Goal: Task Accomplishment & Management: Manage account settings

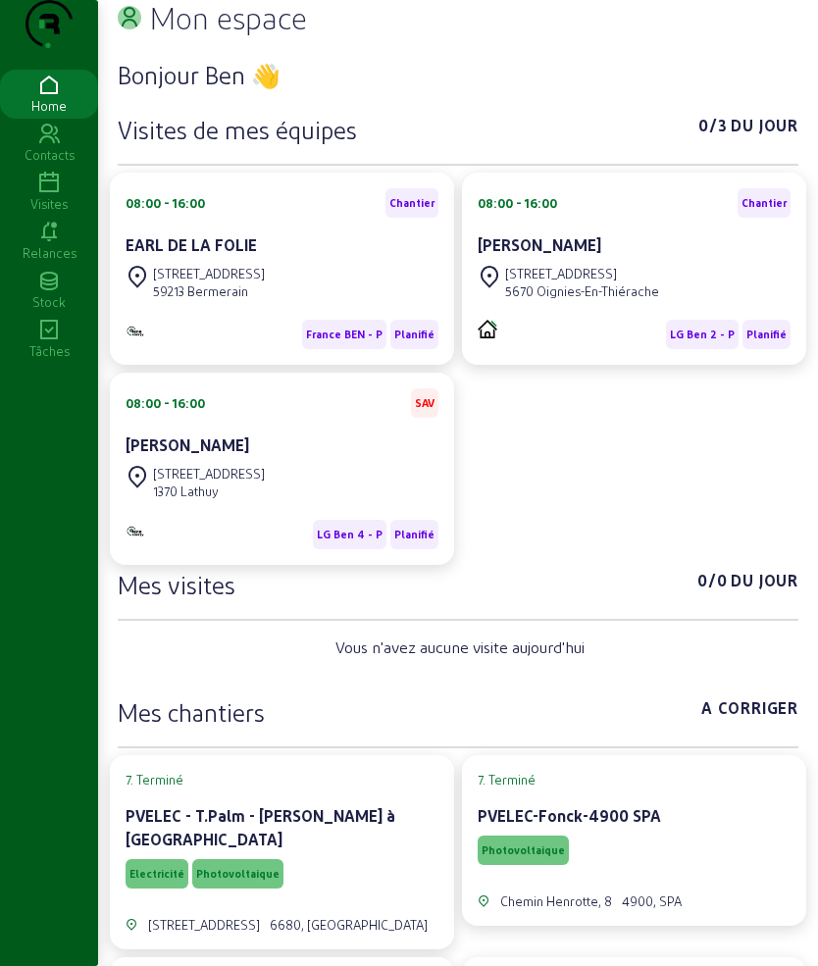
click at [35, 195] on icon at bounding box center [49, 184] width 98 height 24
click at [40, 195] on icon at bounding box center [49, 184] width 98 height 24
click at [56, 195] on icon at bounding box center [49, 184] width 98 height 24
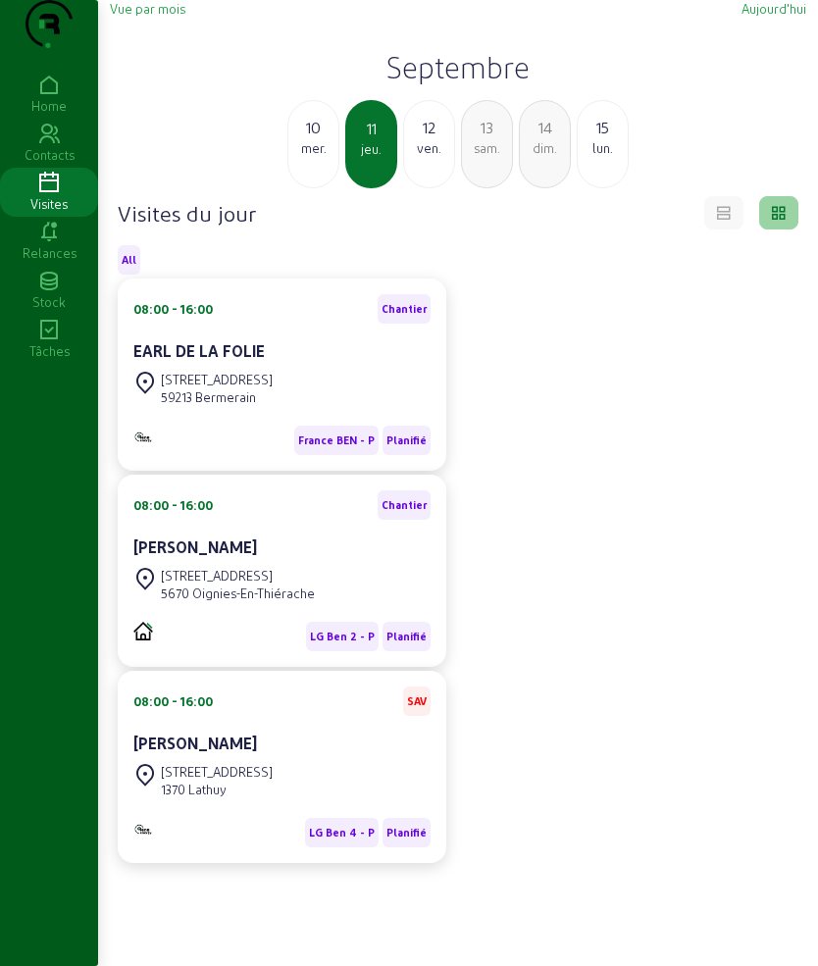
click at [329, 139] on div "10" at bounding box center [313, 128] width 50 height 24
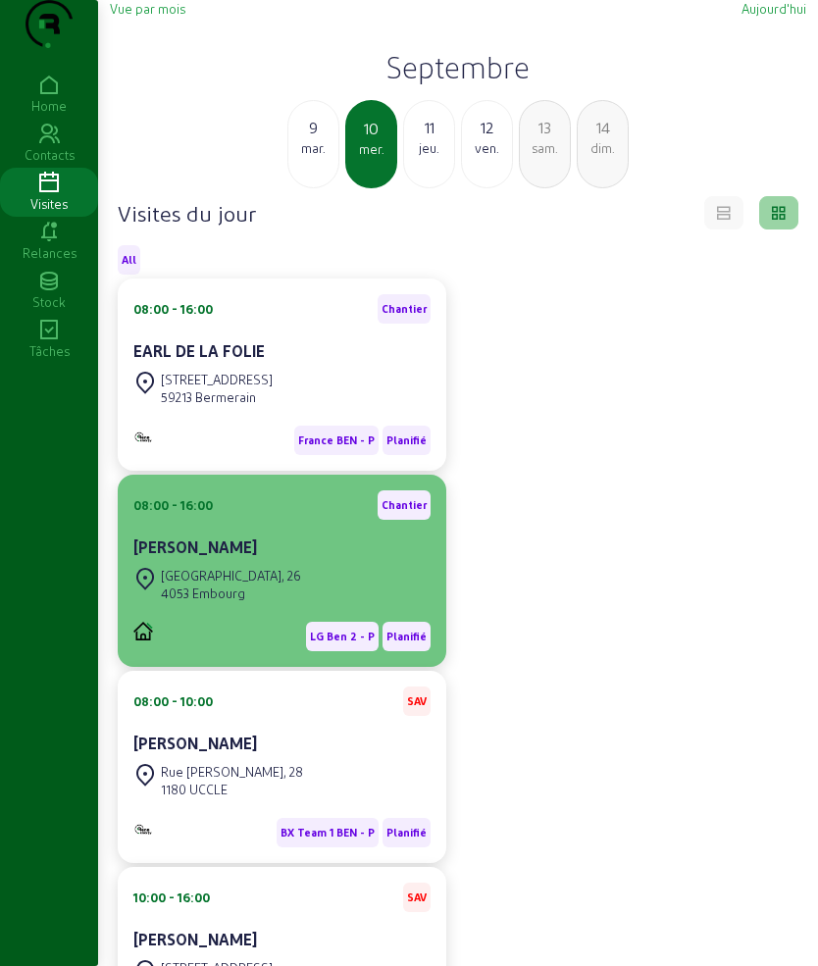
click at [298, 606] on div "[STREET_ADDRESS]" at bounding box center [281, 584] width 297 height 43
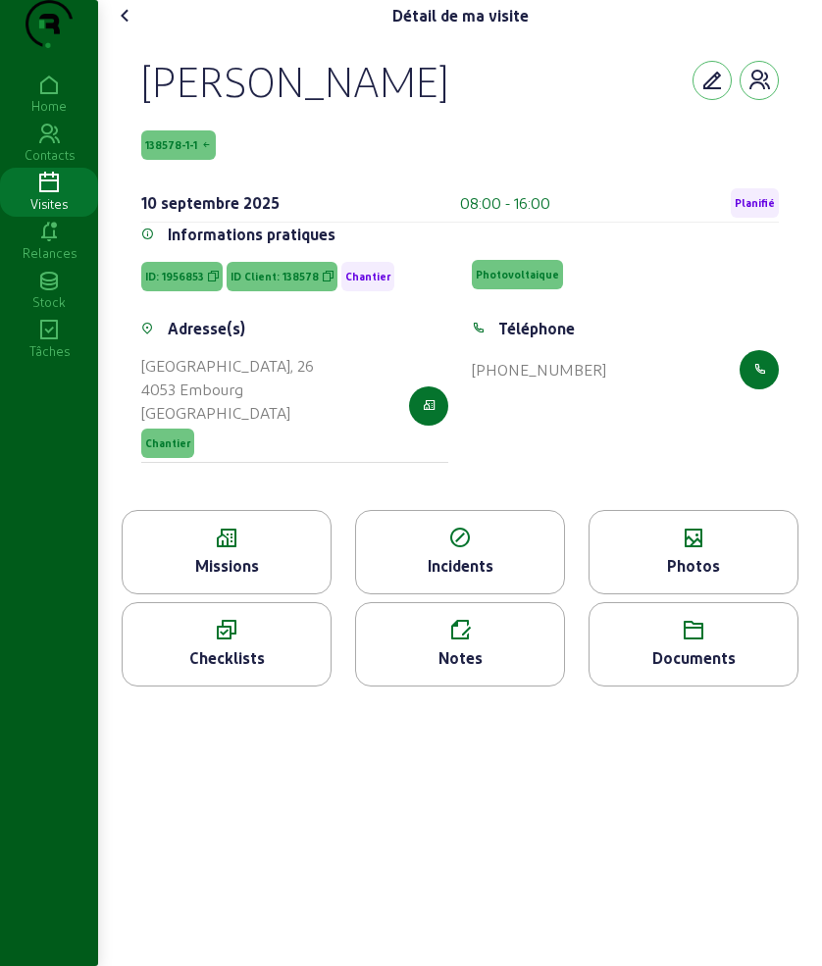
drag, startPoint x: 137, startPoint y: 114, endPoint x: 375, endPoint y: 124, distance: 238.4
click at [375, 124] on div "[PERSON_NAME] 138578-1-1 [DATE] 08:00 - 16:00 Planifié Informations pratiques I…" at bounding box center [460, 270] width 684 height 478
copy div "[PERSON_NAME]"
click at [271, 550] on icon at bounding box center [227, 538] width 208 height 24
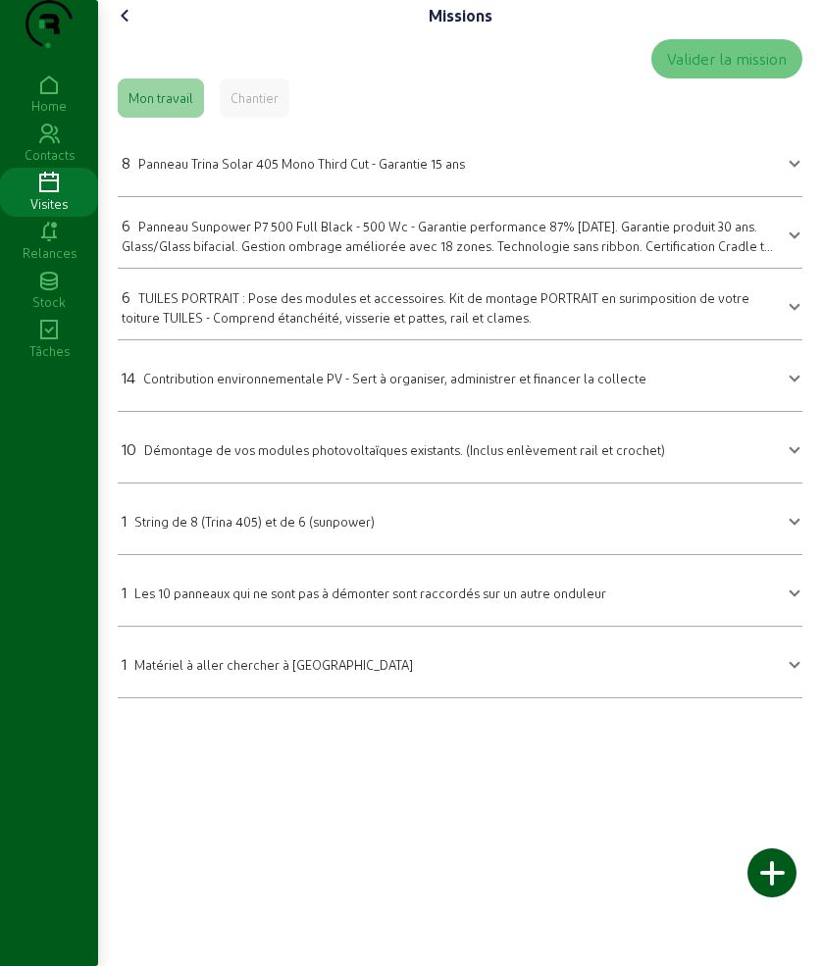
click at [128, 31] on cam-font-icon at bounding box center [125, 15] width 31 height 31
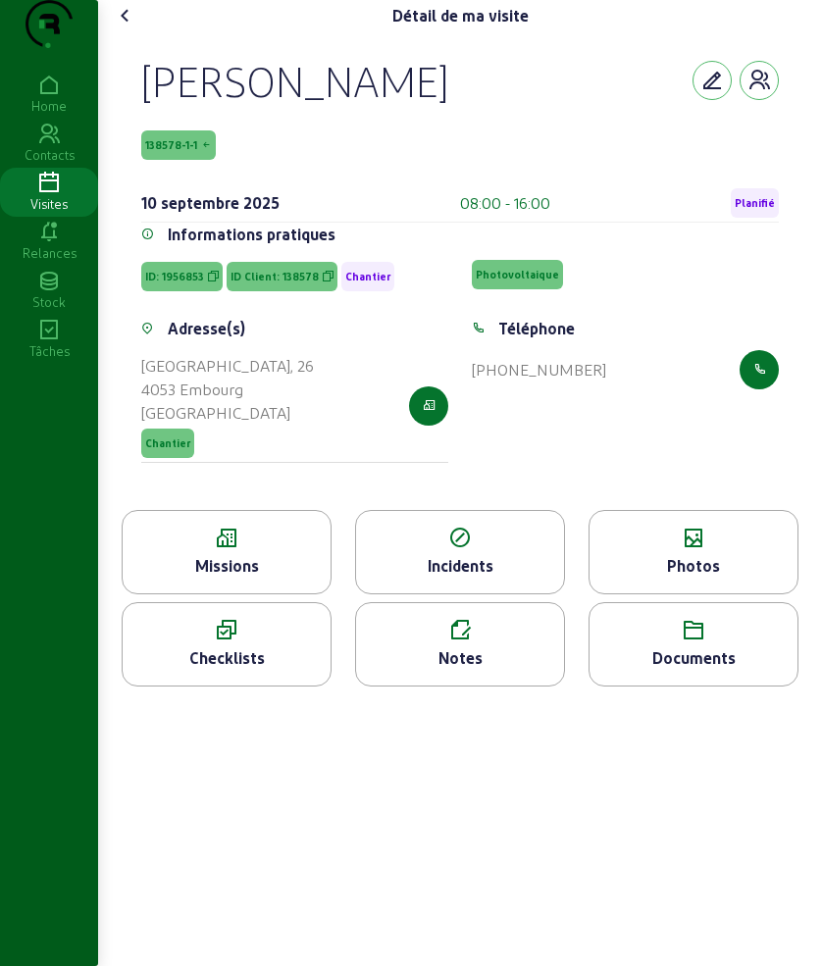
click at [130, 27] on icon at bounding box center [126, 16] width 24 height 24
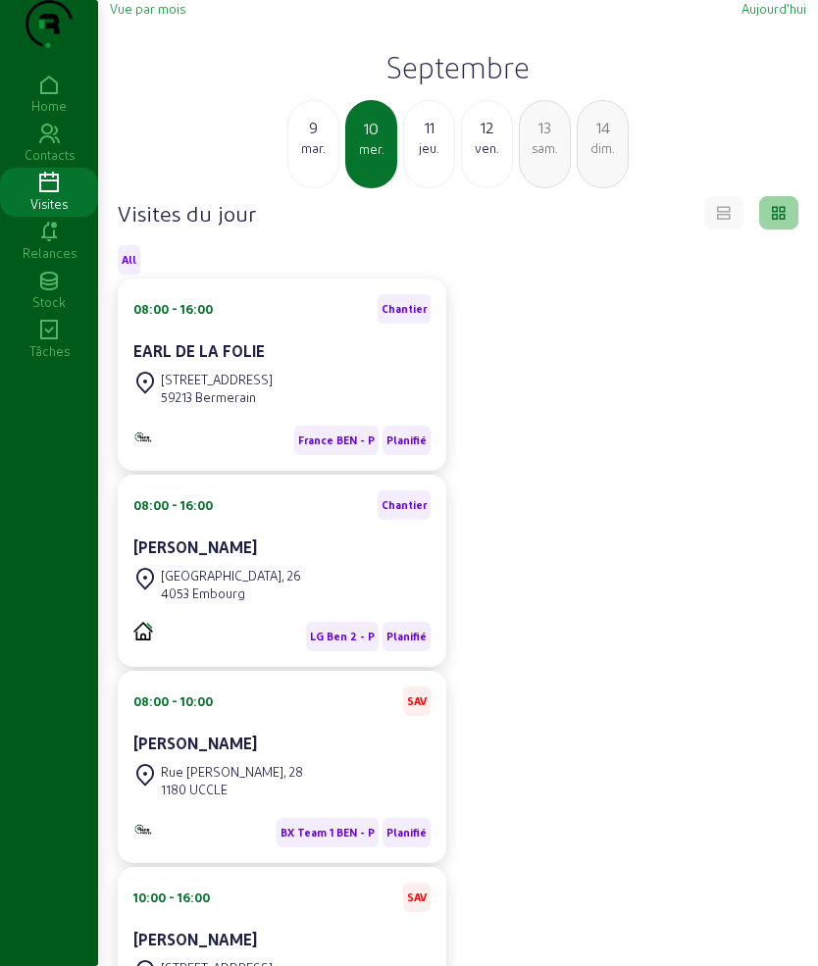
scroll to position [204, 0]
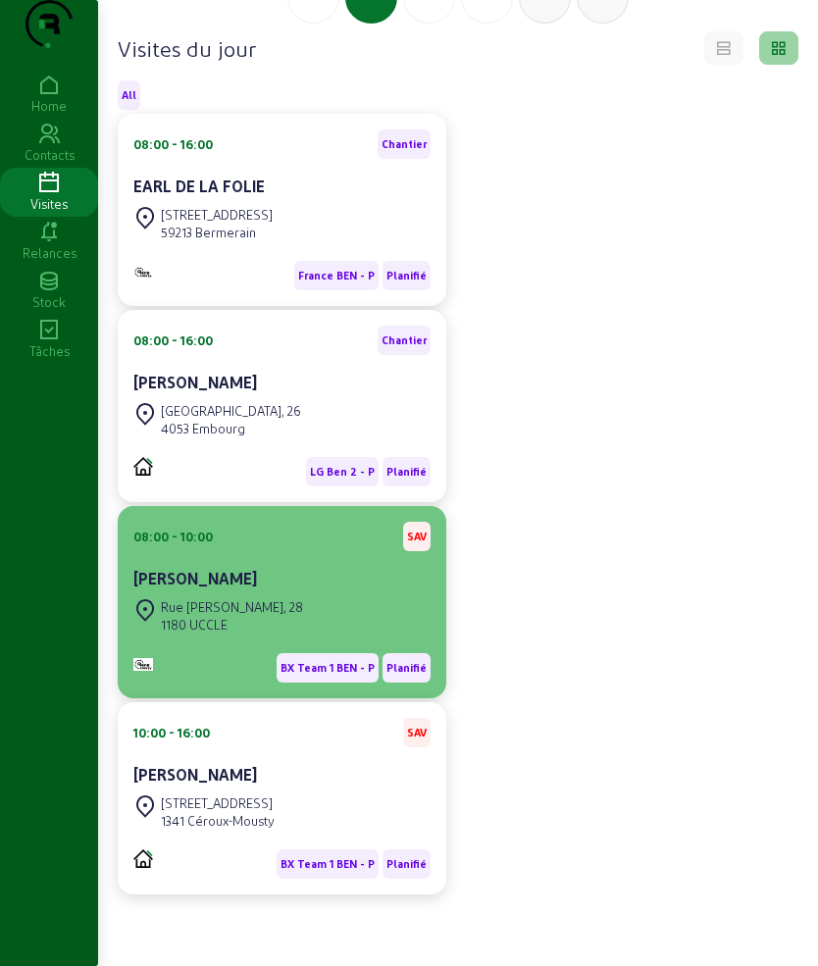
click at [262, 595] on div "Rue [PERSON_NAME], 28 1180 UCCLE" at bounding box center [218, 615] width 170 height 43
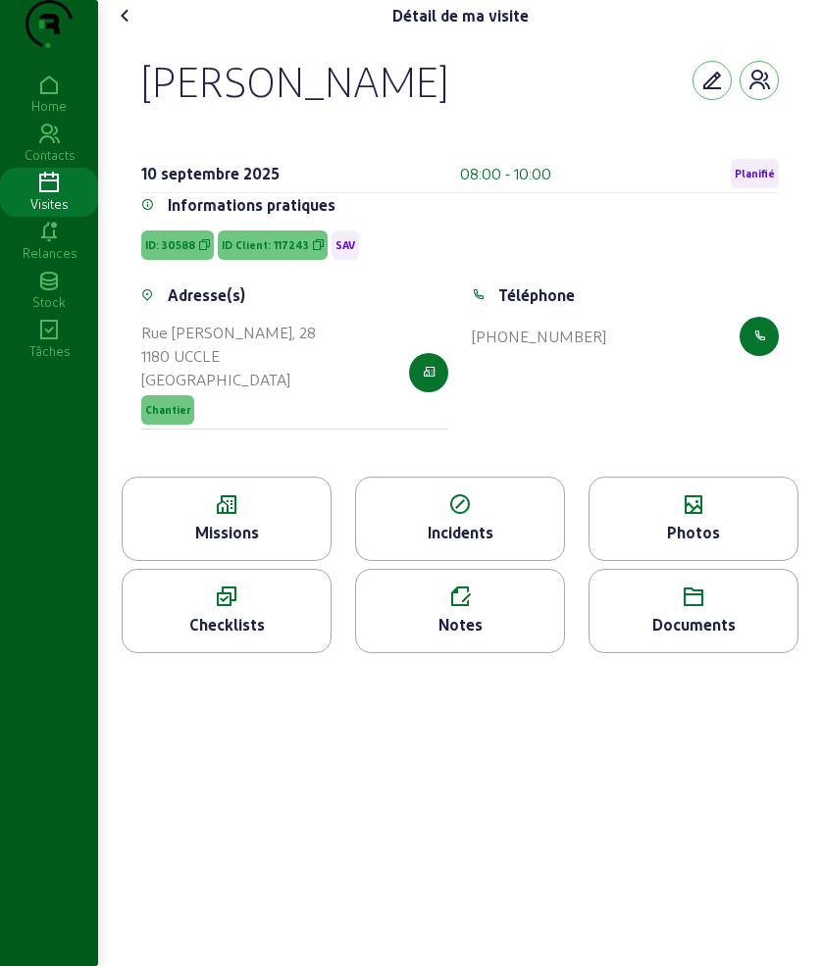
drag, startPoint x: 137, startPoint y: 102, endPoint x: 542, endPoint y: 121, distance: 405.3
click at [542, 121] on div "[PERSON_NAME] [DATE] 08:00 - 10:00 Planifié Informations pratiques ID: 30588 ID…" at bounding box center [460, 253] width 684 height 445
click at [236, 544] on div "Missions" at bounding box center [227, 533] width 208 height 24
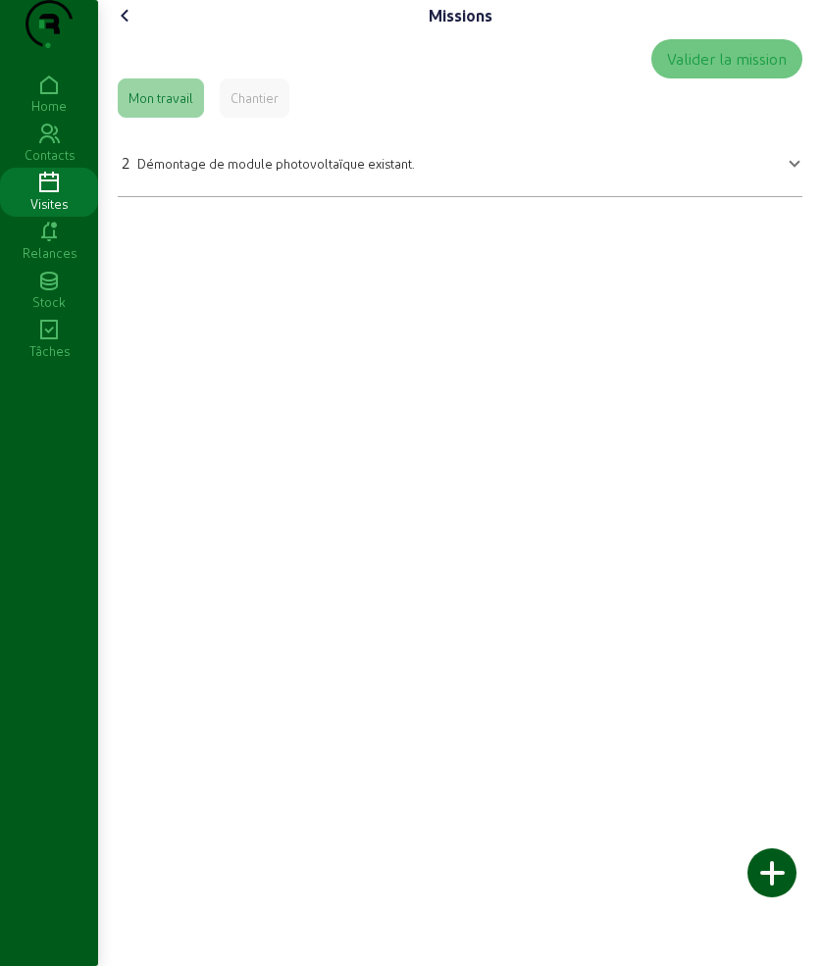
click at [238, 175] on div "2 Démontage de module photovoltaïque existant." at bounding box center [268, 163] width 293 height 24
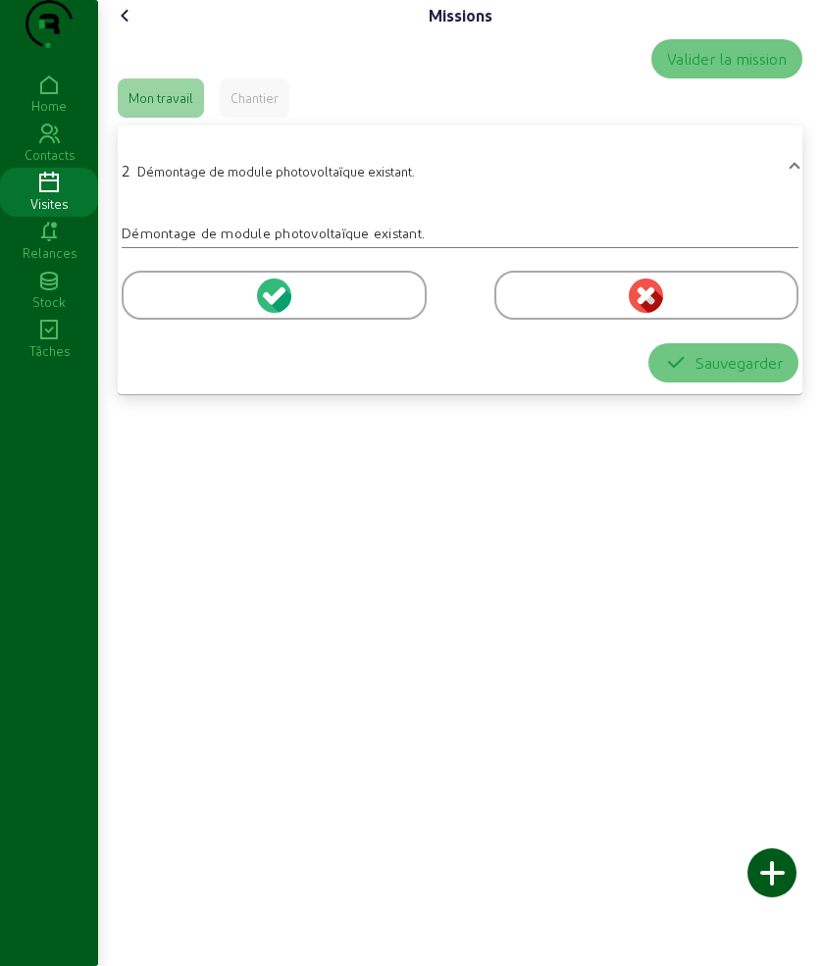
drag, startPoint x: 177, startPoint y: 334, endPoint x: 485, endPoint y: 410, distance: 317.0
click at [176, 320] on div at bounding box center [274, 295] width 305 height 49
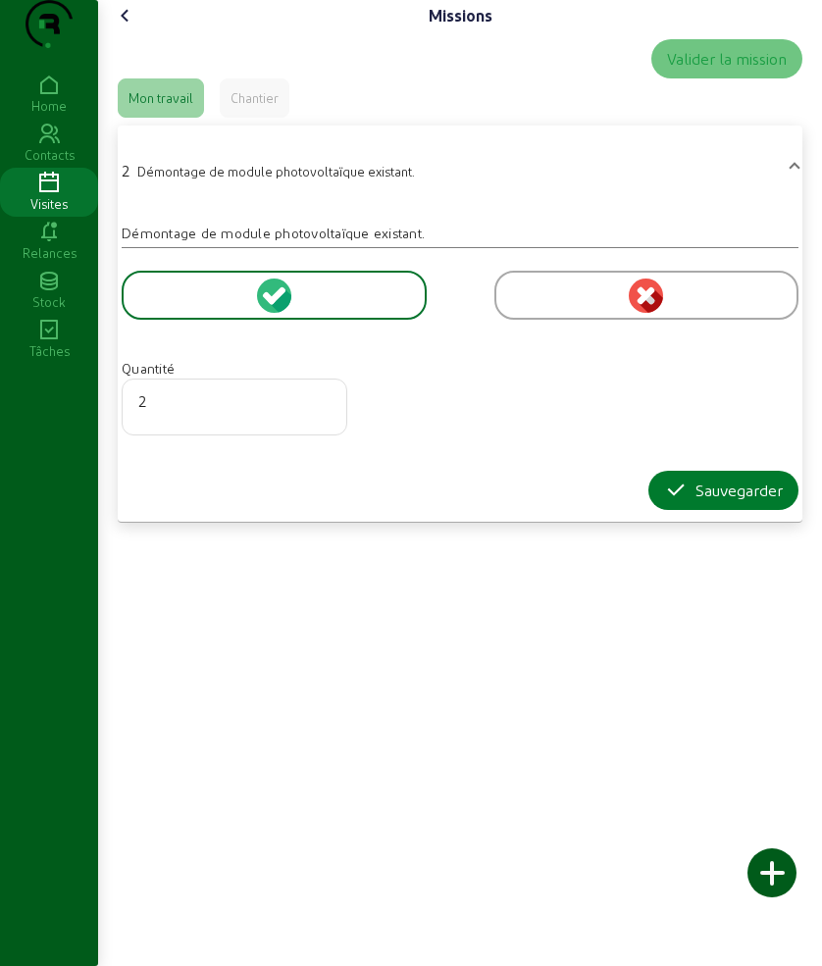
click at [667, 502] on icon "button" at bounding box center [676, 490] width 24 height 24
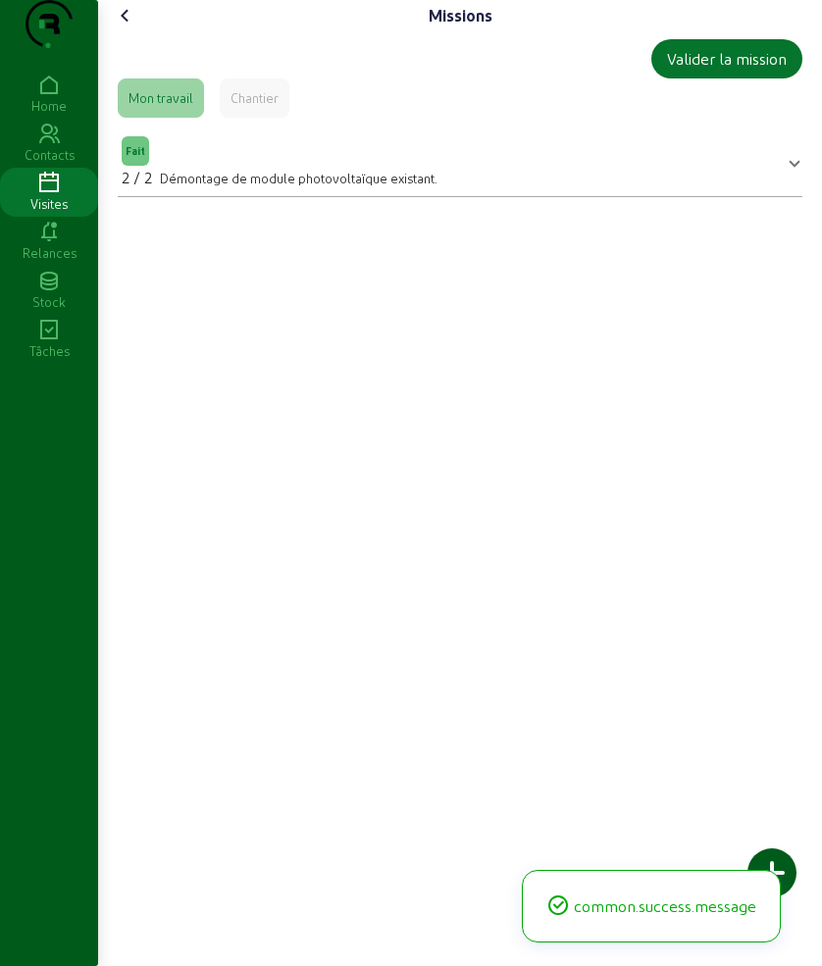
click at [127, 27] on icon at bounding box center [126, 16] width 24 height 24
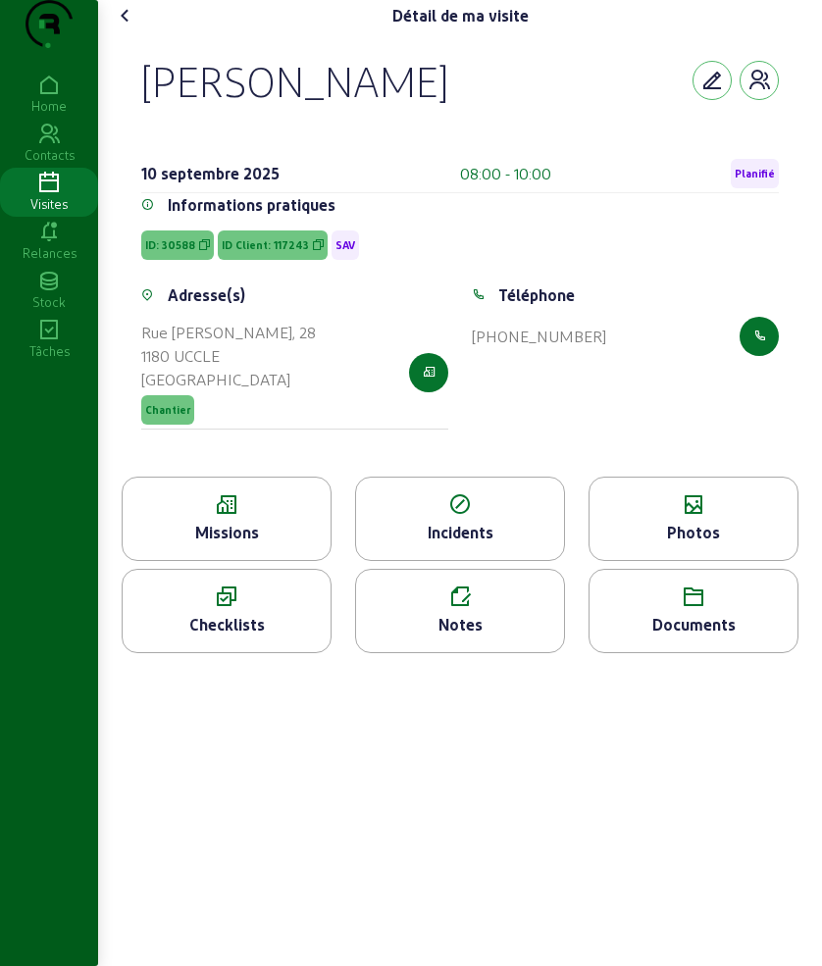
click at [228, 544] on div "Missions" at bounding box center [227, 533] width 208 height 24
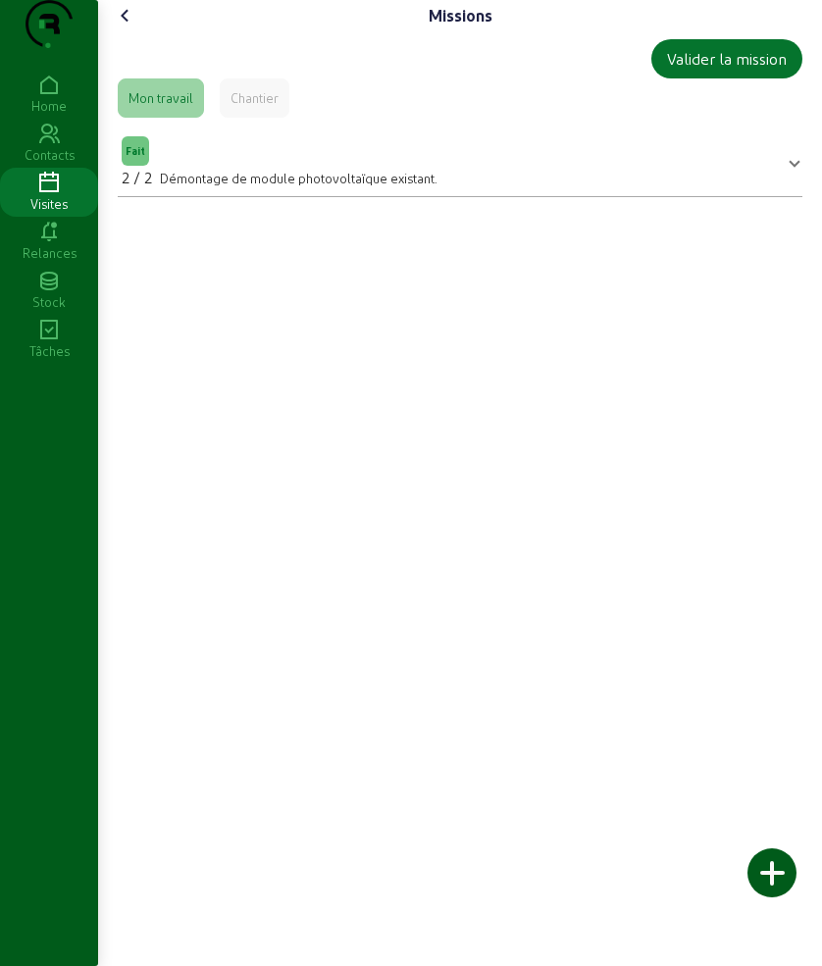
click at [123, 27] on icon at bounding box center [126, 16] width 24 height 24
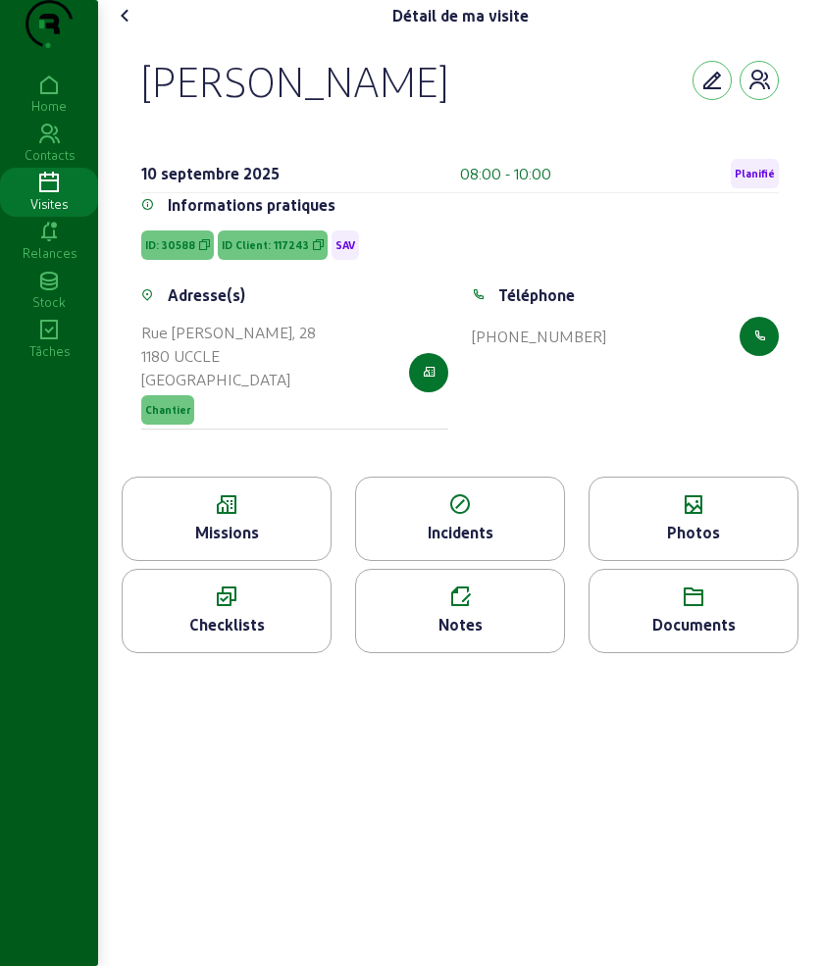
click at [674, 544] on div "Photos" at bounding box center [693, 533] width 208 height 24
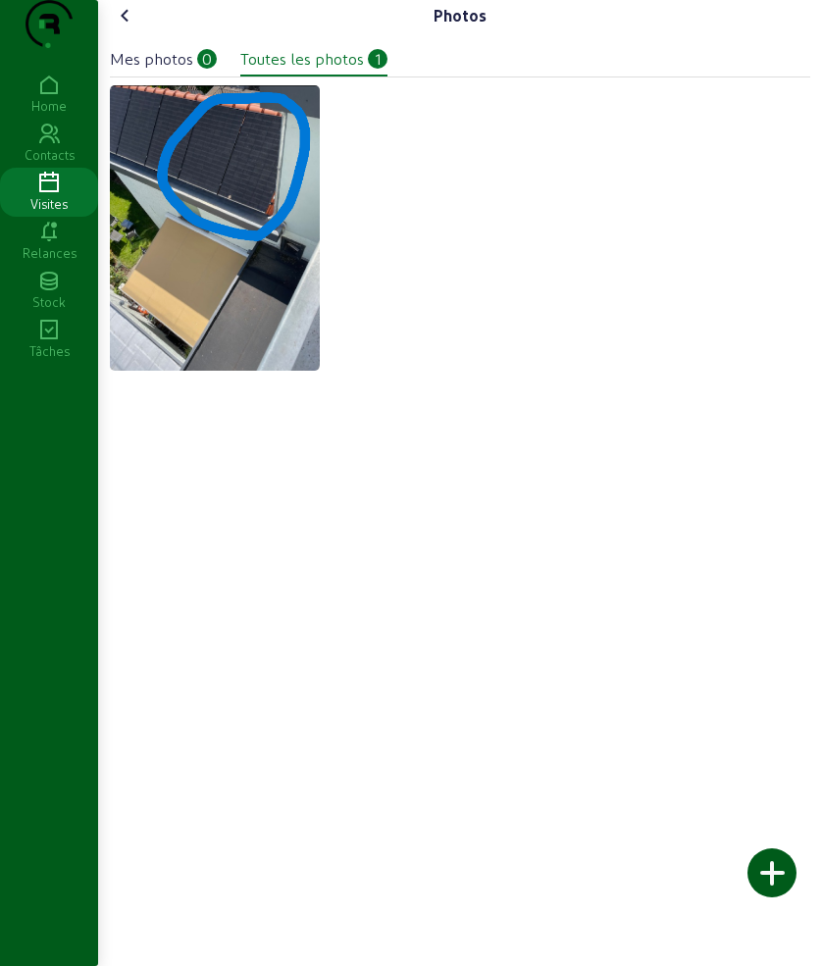
click at [781, 872] on div at bounding box center [771, 872] width 49 height 49
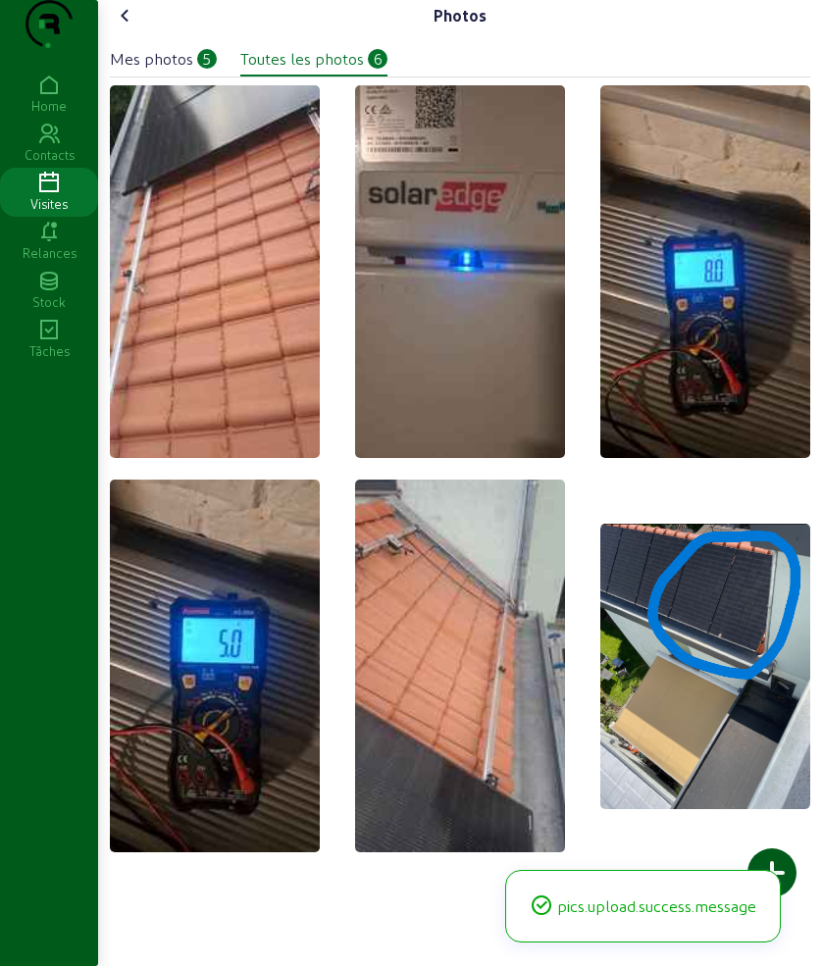
click at [121, 27] on icon at bounding box center [126, 16] width 24 height 24
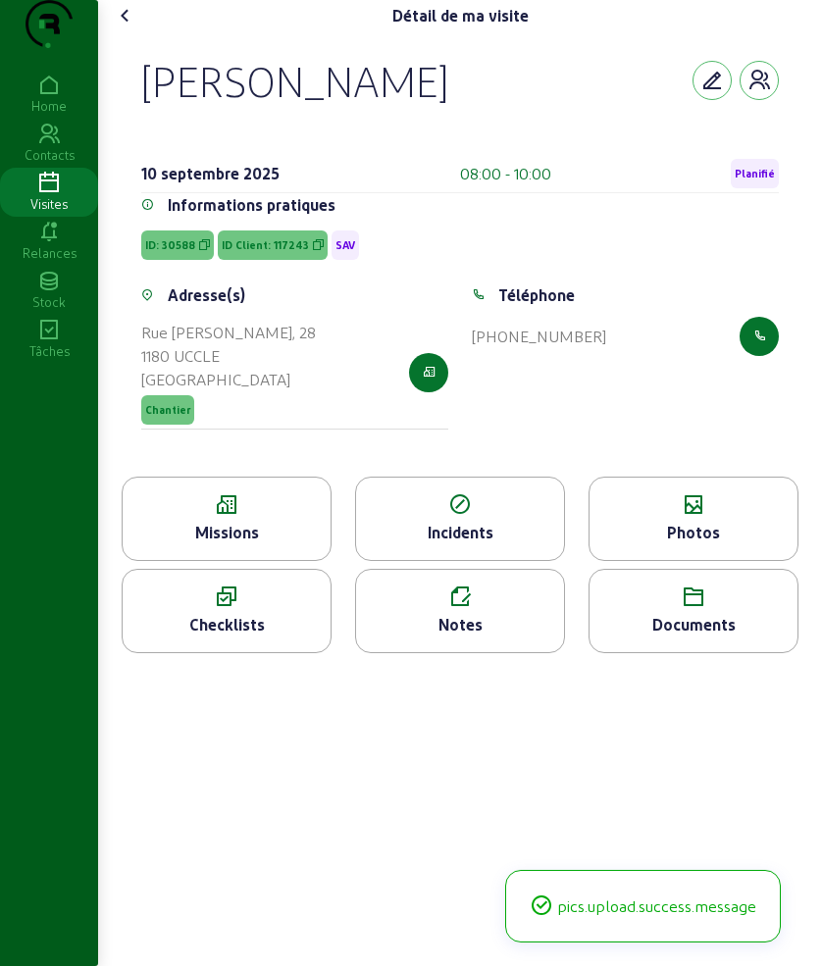
click at [463, 636] on div "Notes" at bounding box center [460, 625] width 208 height 24
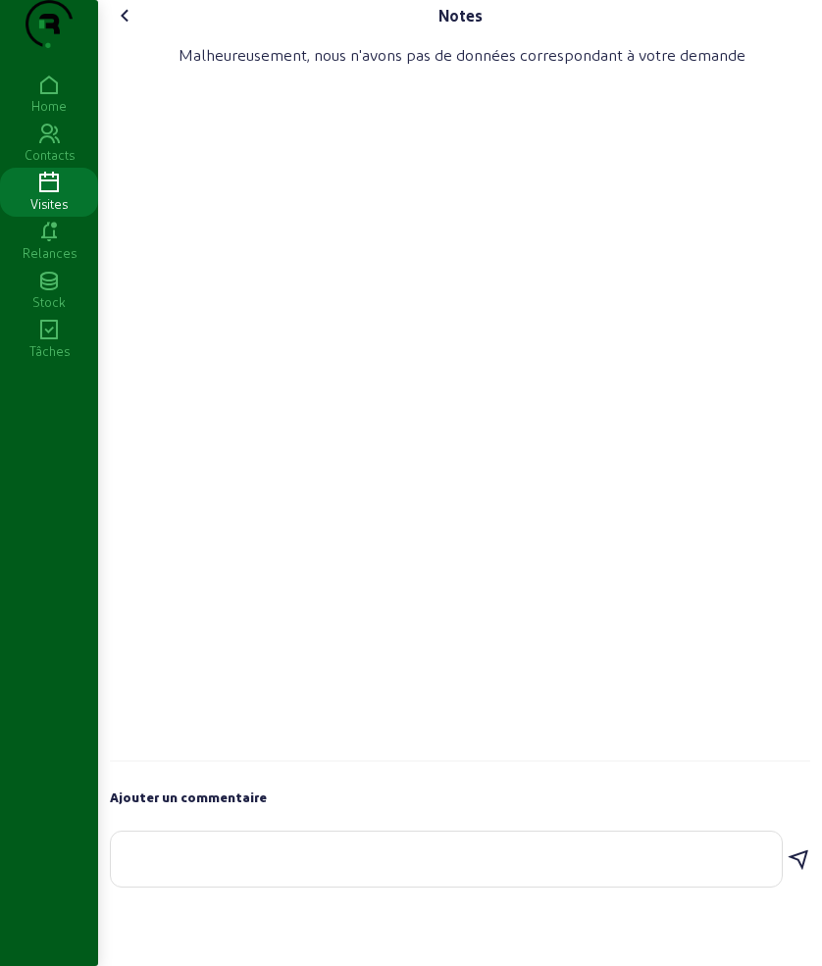
click at [284, 867] on textarea at bounding box center [445, 855] width 639 height 24
type textarea "demontage des 2 modules"
click at [791, 872] on icon at bounding box center [798, 860] width 24 height 24
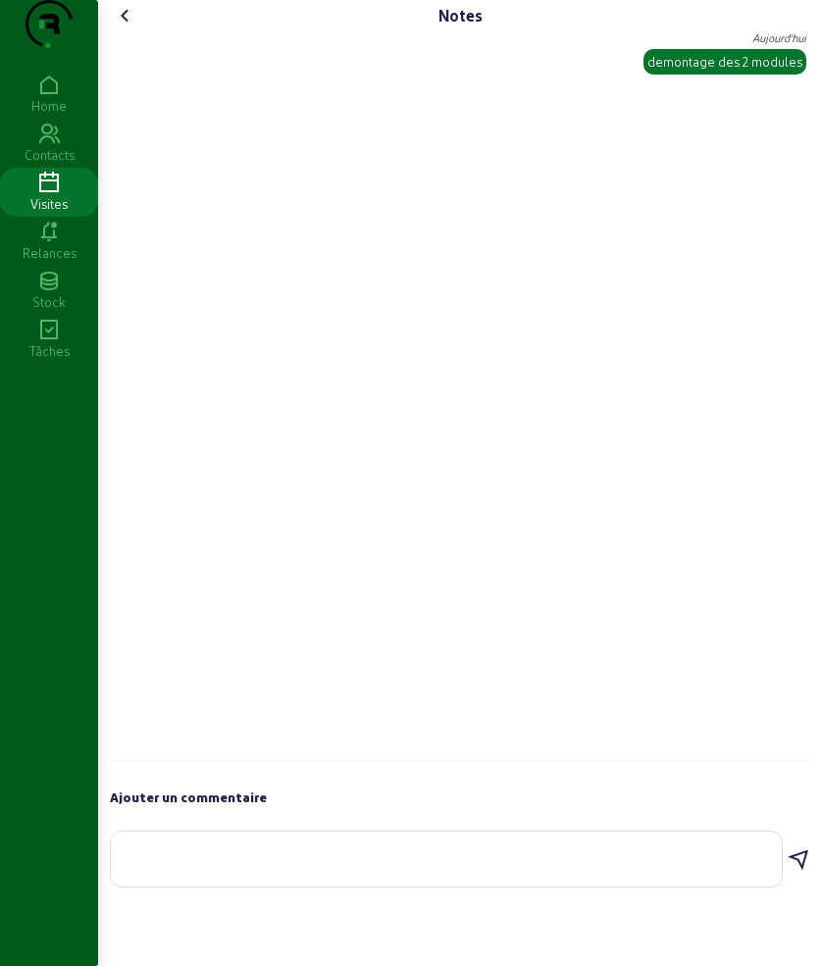
click at [133, 31] on cam-font-icon at bounding box center [125, 15] width 31 height 31
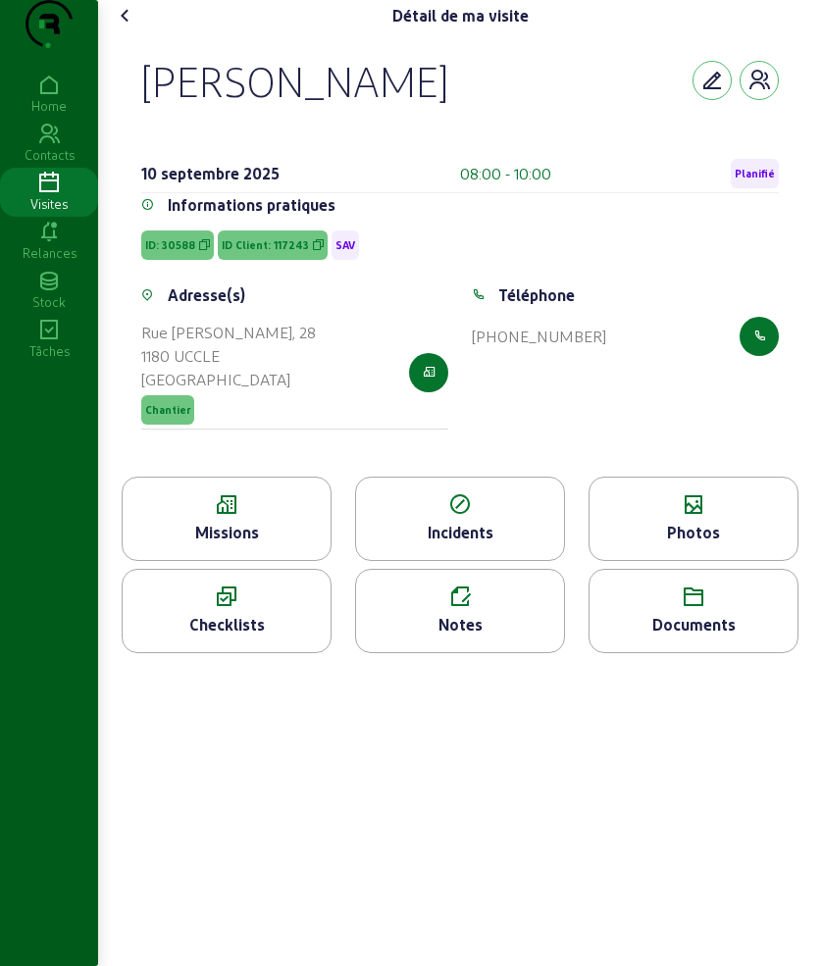
click at [133, 27] on icon at bounding box center [126, 16] width 24 height 24
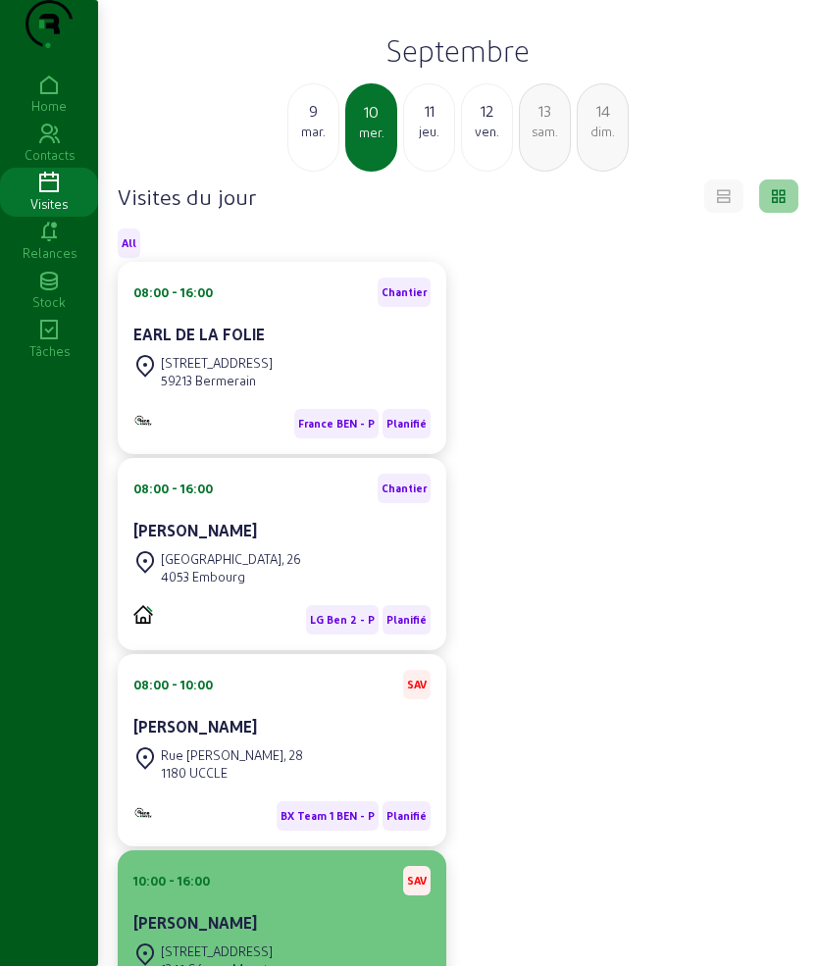
scroll to position [204, 0]
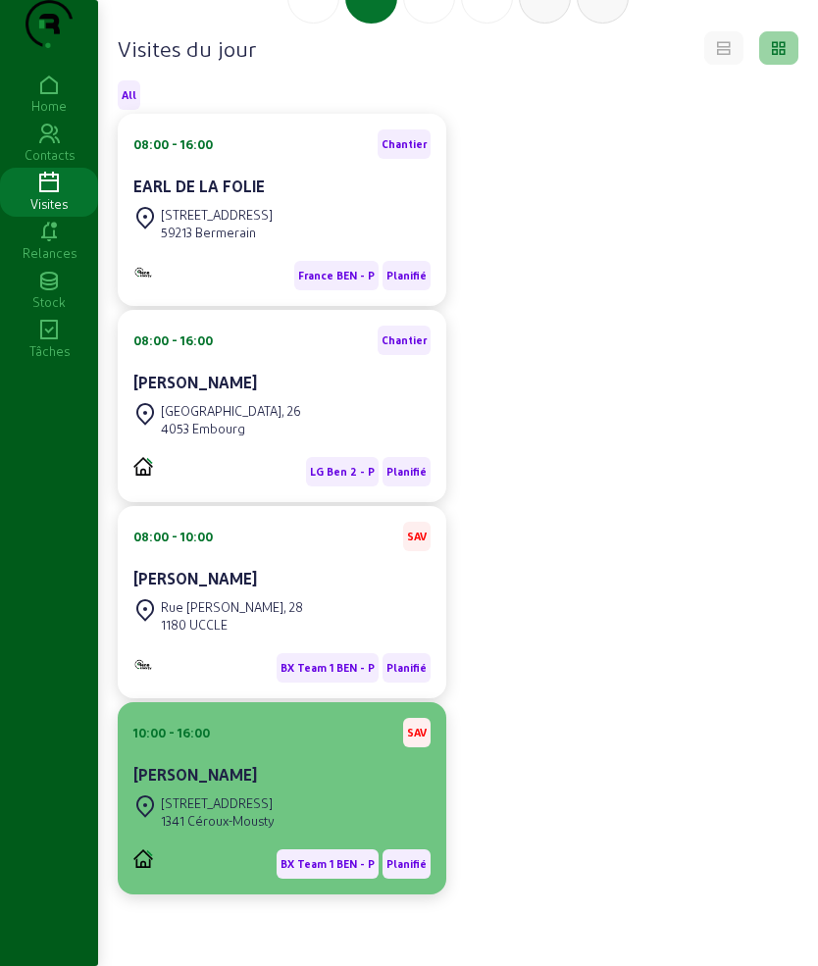
click at [276, 751] on div "10:00 - 16:00 SAV [PERSON_NAME]" at bounding box center [281, 754] width 297 height 73
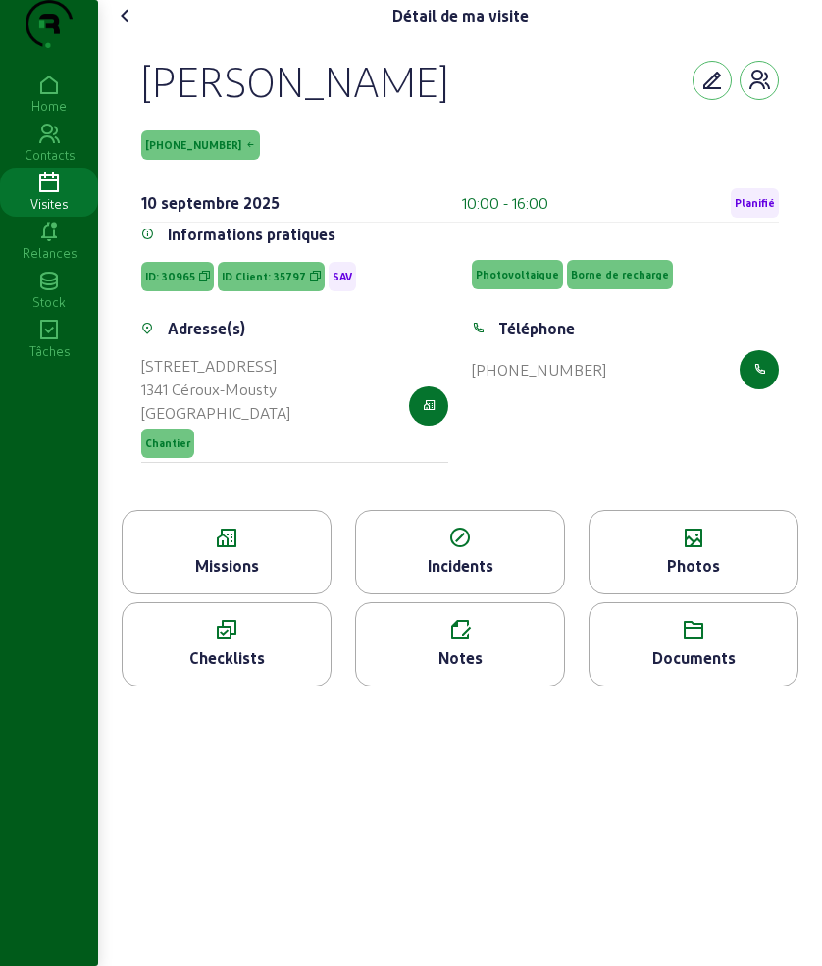
drag, startPoint x: 134, startPoint y: 120, endPoint x: 444, endPoint y: 120, distance: 309.8
click at [444, 120] on div "[PERSON_NAME] [PHONE_NUMBER] [DATE] 10:00 - 16:00 Planifié Informations pratiqu…" at bounding box center [460, 270] width 684 height 478
copy div "[PERSON_NAME]"
click at [131, 27] on icon at bounding box center [126, 16] width 24 height 24
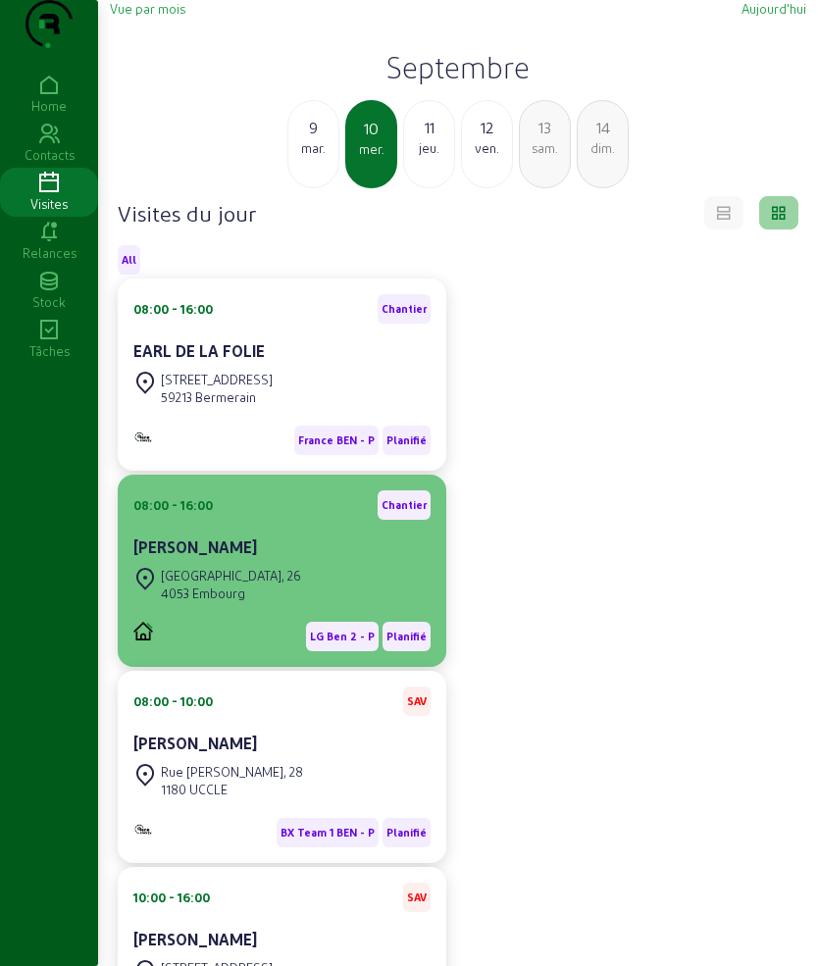
click at [247, 584] on div "[GEOGRAPHIC_DATA], 26" at bounding box center [231, 576] width 140 height 18
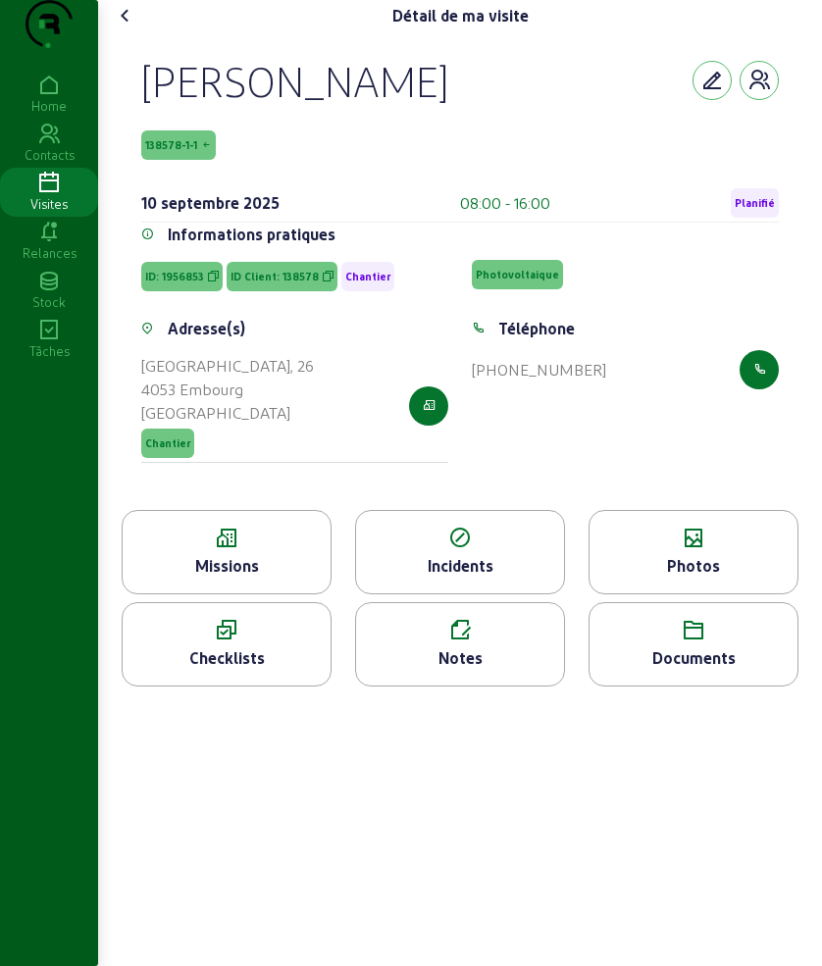
click at [254, 550] on icon at bounding box center [227, 538] width 208 height 24
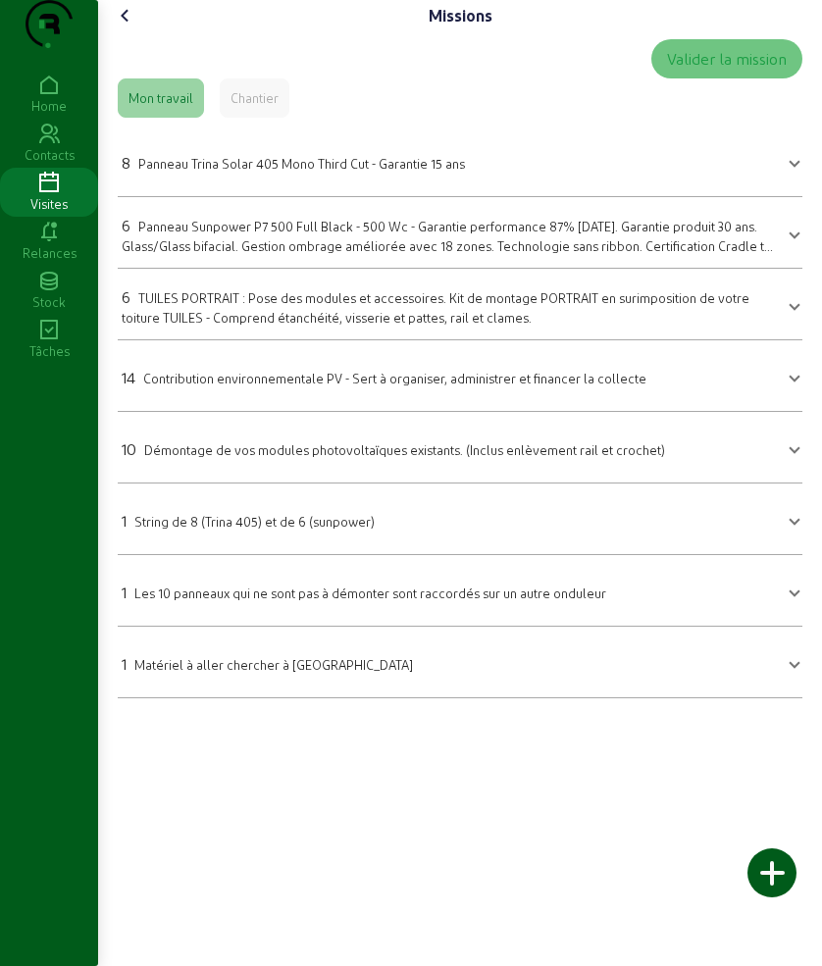
click at [268, 412] on mat-expansion-panel "14 Contribution environnementale PV - Sert à organiser, administrer et financer…" at bounding box center [460, 376] width 684 height 72
click at [257, 475] on mat-expansion-panel-header "10 Démontage de vos modules photovoltaïques existants. (Inclus enlèvement rail …" at bounding box center [460, 447] width 684 height 55
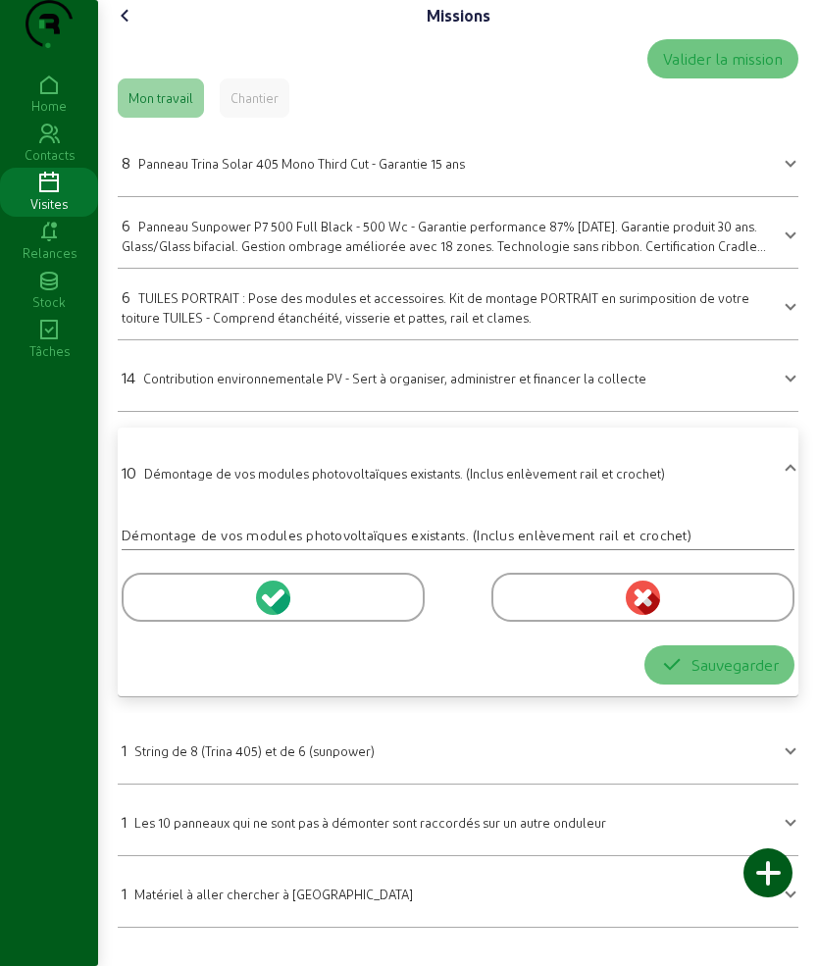
click at [190, 622] on div at bounding box center [273, 597] width 303 height 49
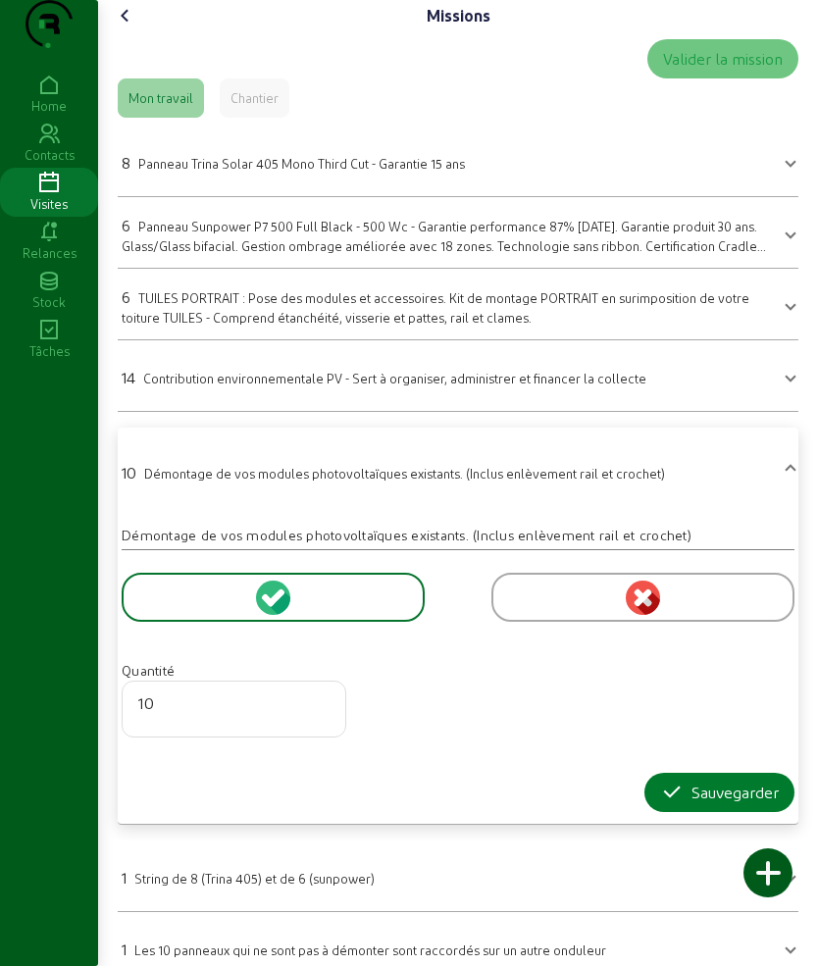
click at [669, 804] on icon "button" at bounding box center [672, 792] width 24 height 24
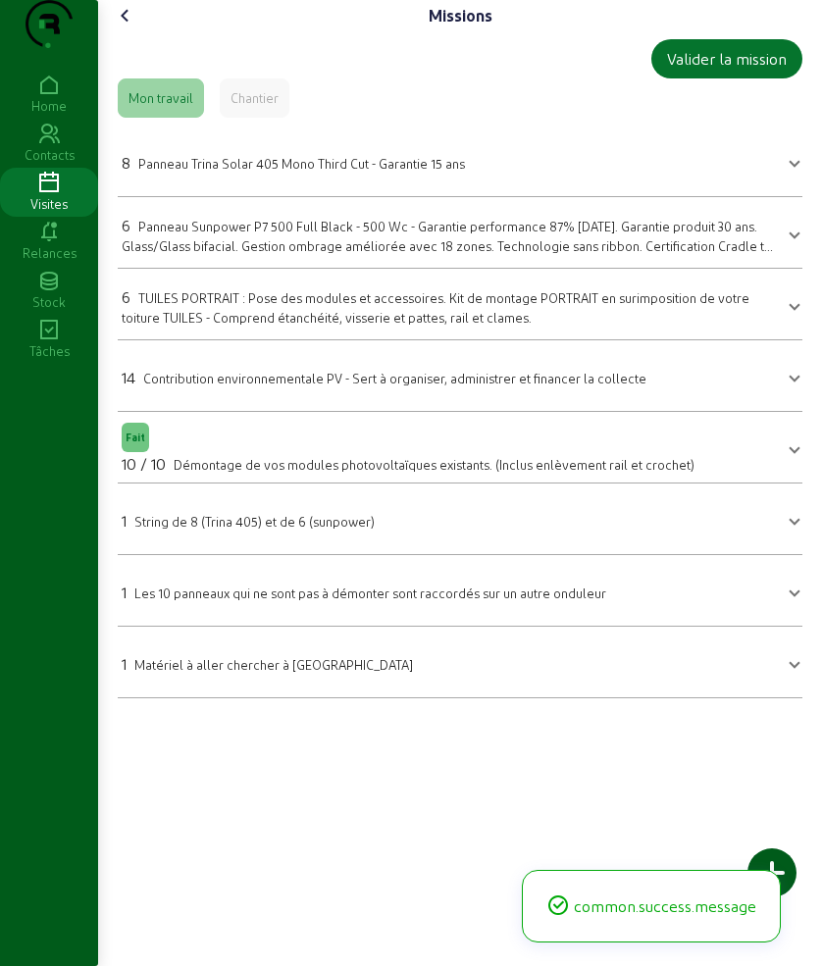
click at [213, 325] on span "TUILES PORTRAIT : Pose des modules et accessoires. Kit de montage PORTRAIT en s…" at bounding box center [435, 307] width 627 height 34
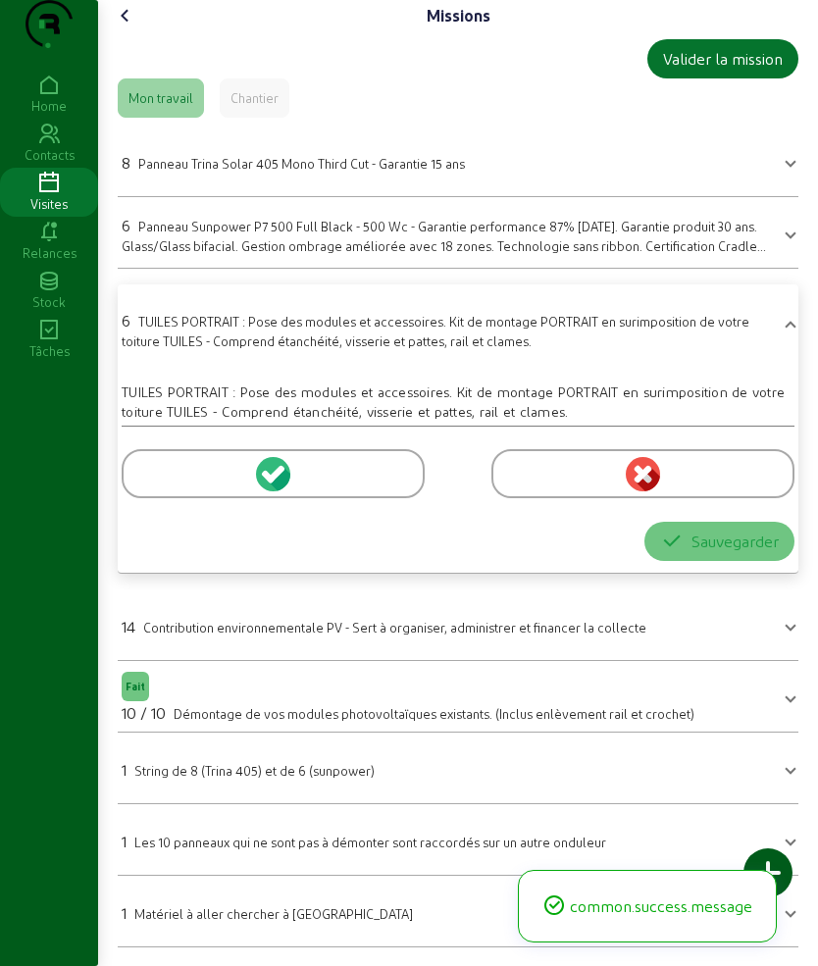
click at [162, 498] on div at bounding box center [273, 473] width 303 height 49
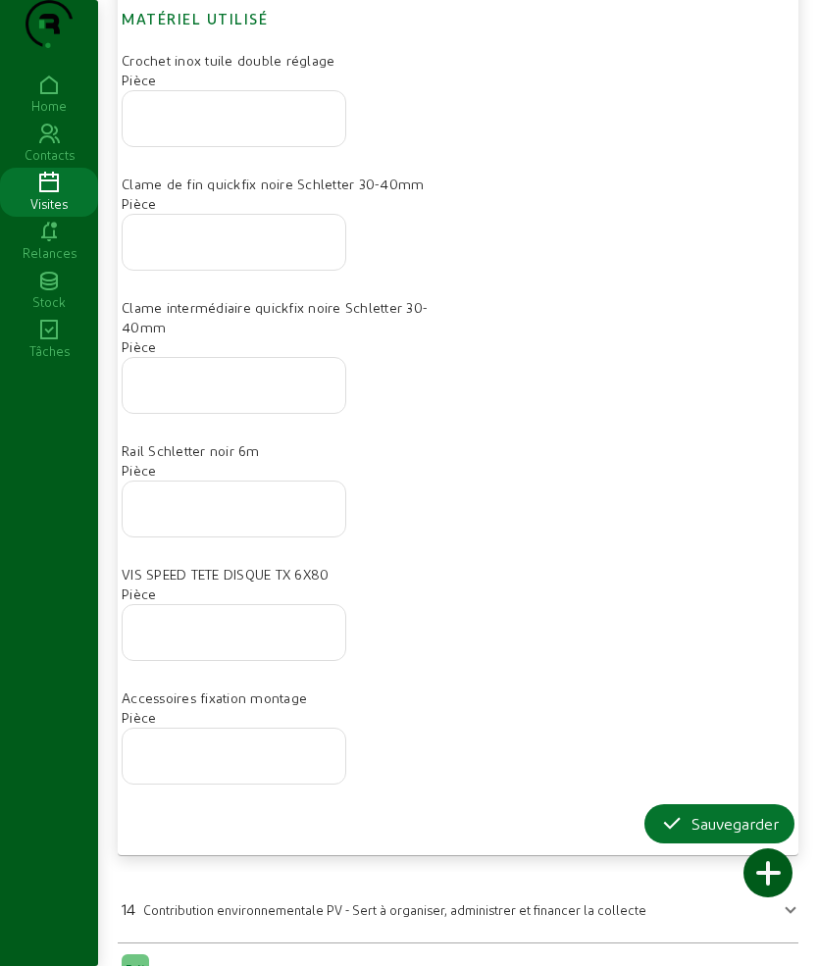
scroll to position [735, 0]
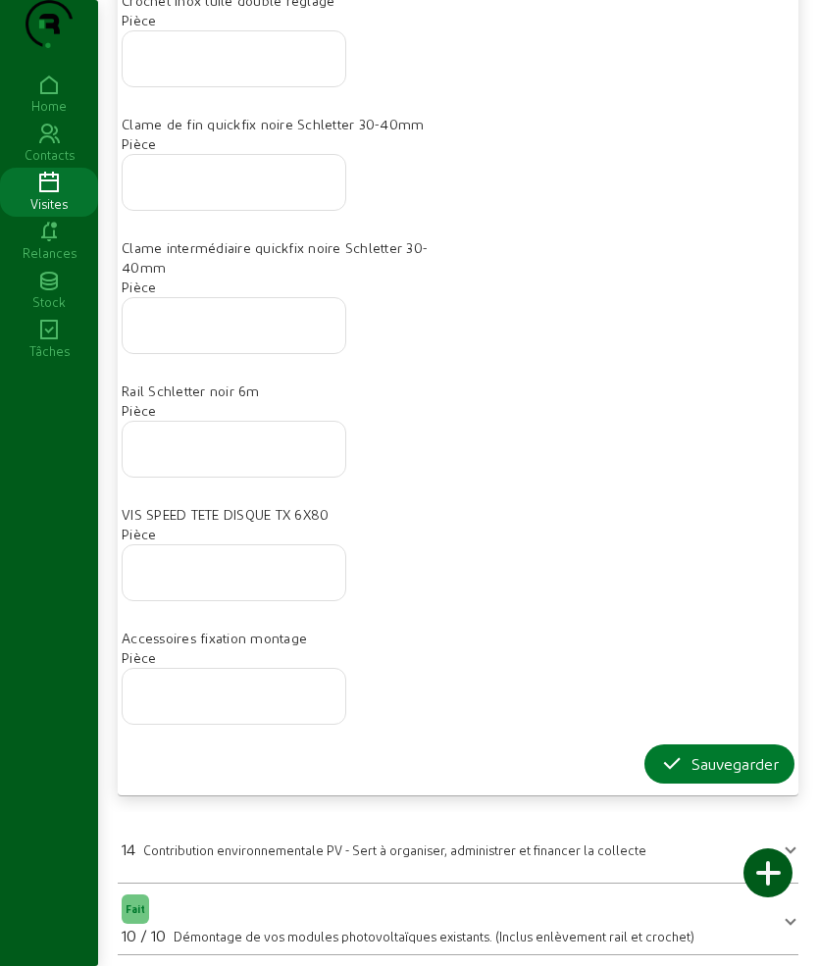
click at [667, 775] on icon "button" at bounding box center [672, 764] width 24 height 24
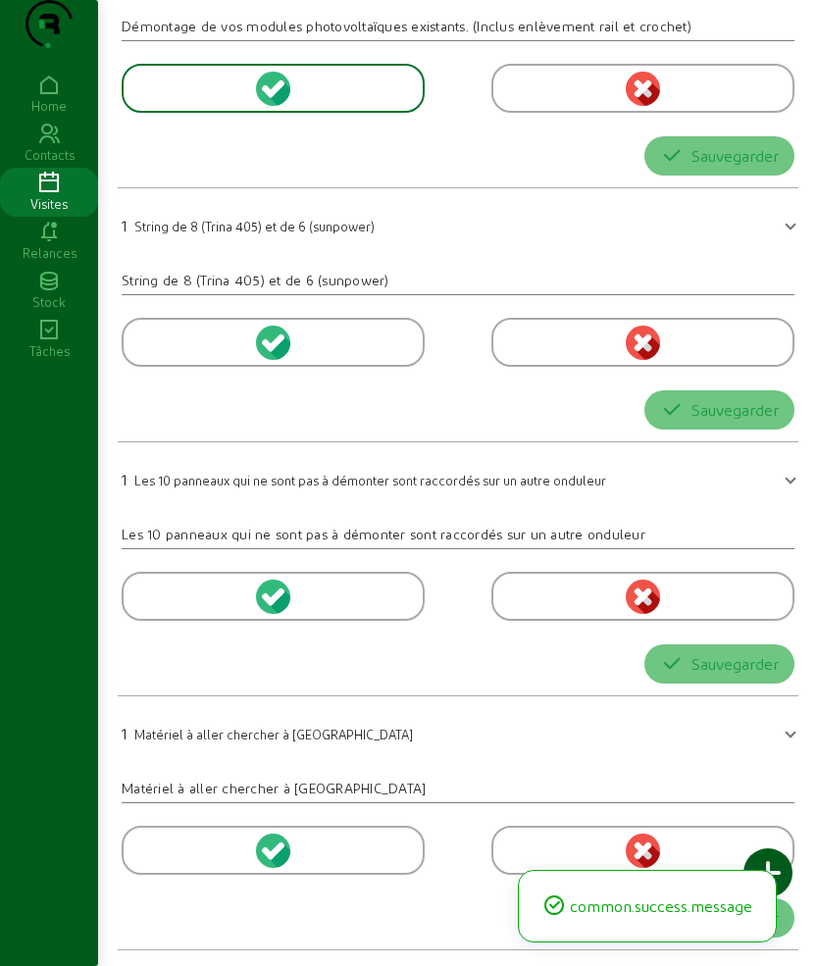
scroll to position [0, 0]
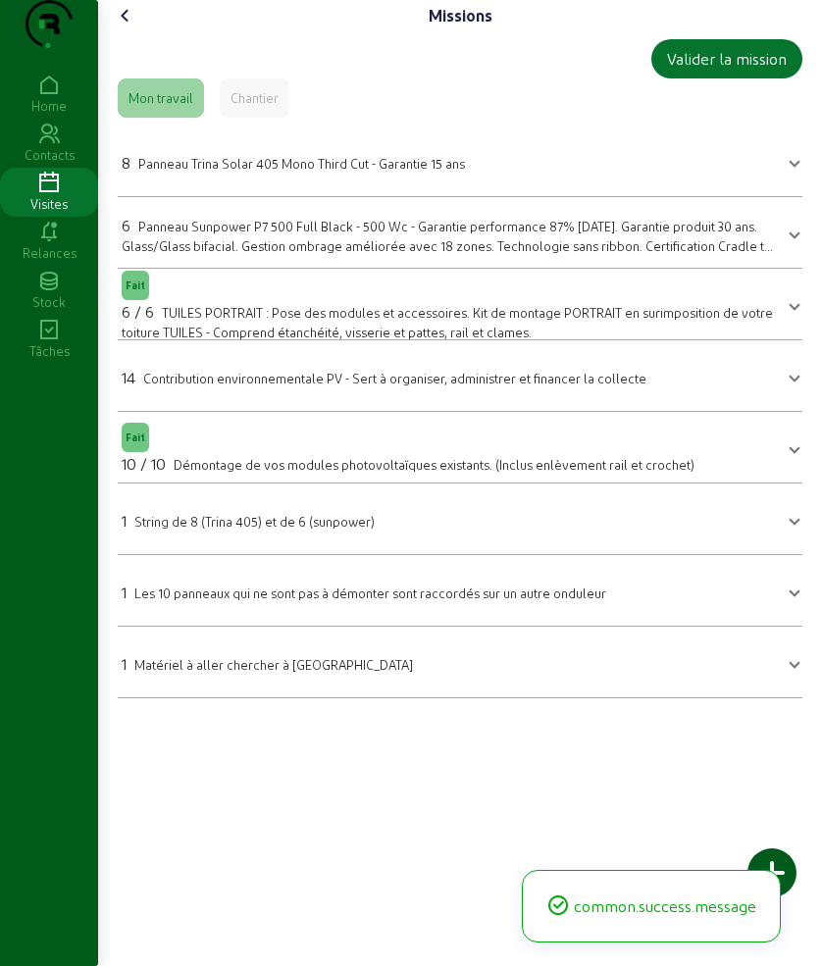
click at [209, 267] on span "Panneau Sunpower P7 500 Full Black - 500 Wc - Garantie performance 87% [DATE]. …" at bounding box center [447, 245] width 651 height 52
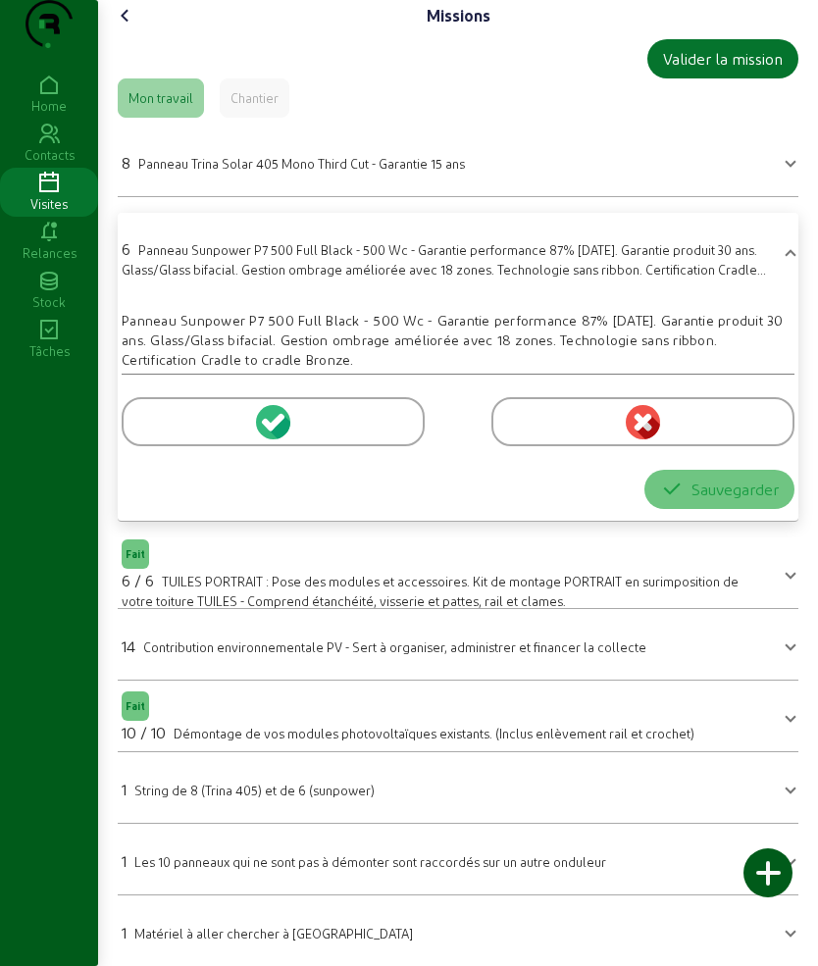
drag, startPoint x: 180, startPoint y: 454, endPoint x: 198, endPoint y: 471, distance: 24.3
click at [180, 446] on div at bounding box center [273, 421] width 303 height 49
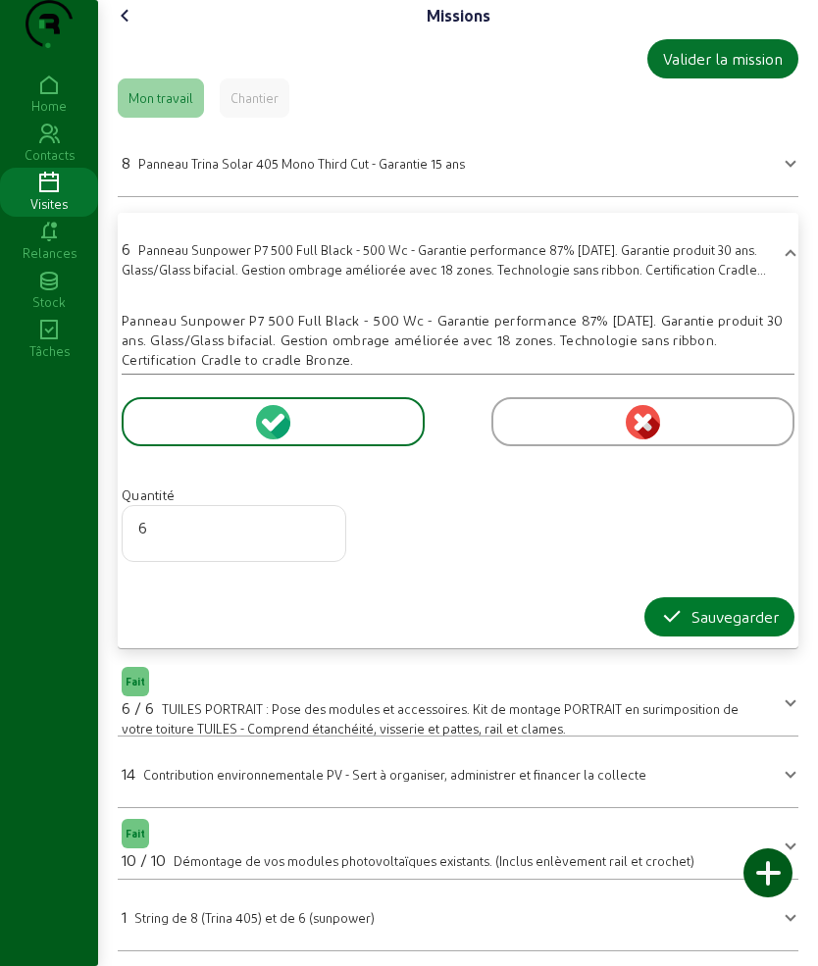
click at [672, 628] on icon "button" at bounding box center [672, 617] width 24 height 24
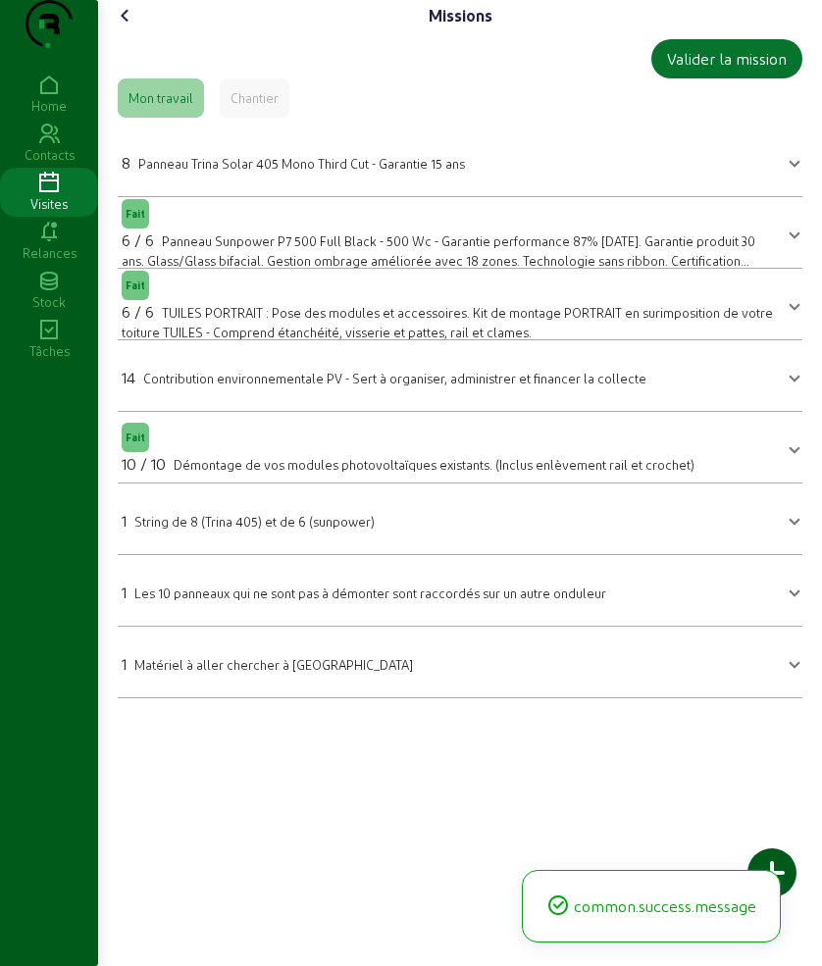
click at [186, 171] on span "Panneau Trina Solar 405 Mono Third Cut - Garantie 15 ans" at bounding box center [301, 163] width 326 height 15
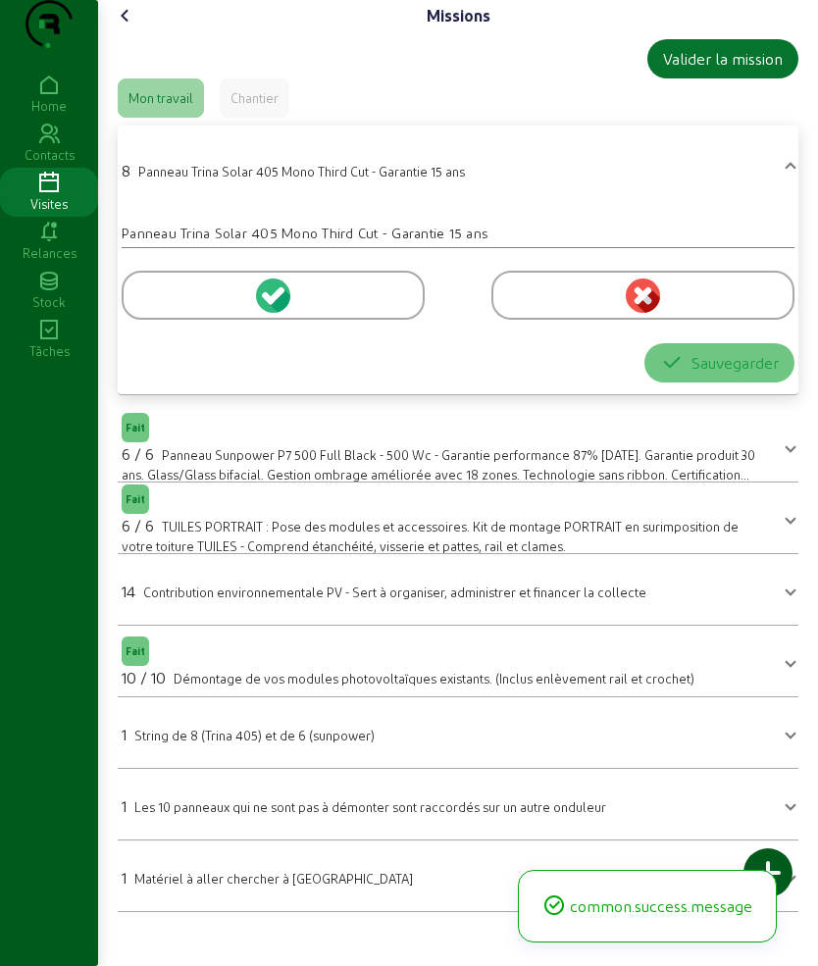
click at [168, 320] on div at bounding box center [273, 295] width 303 height 49
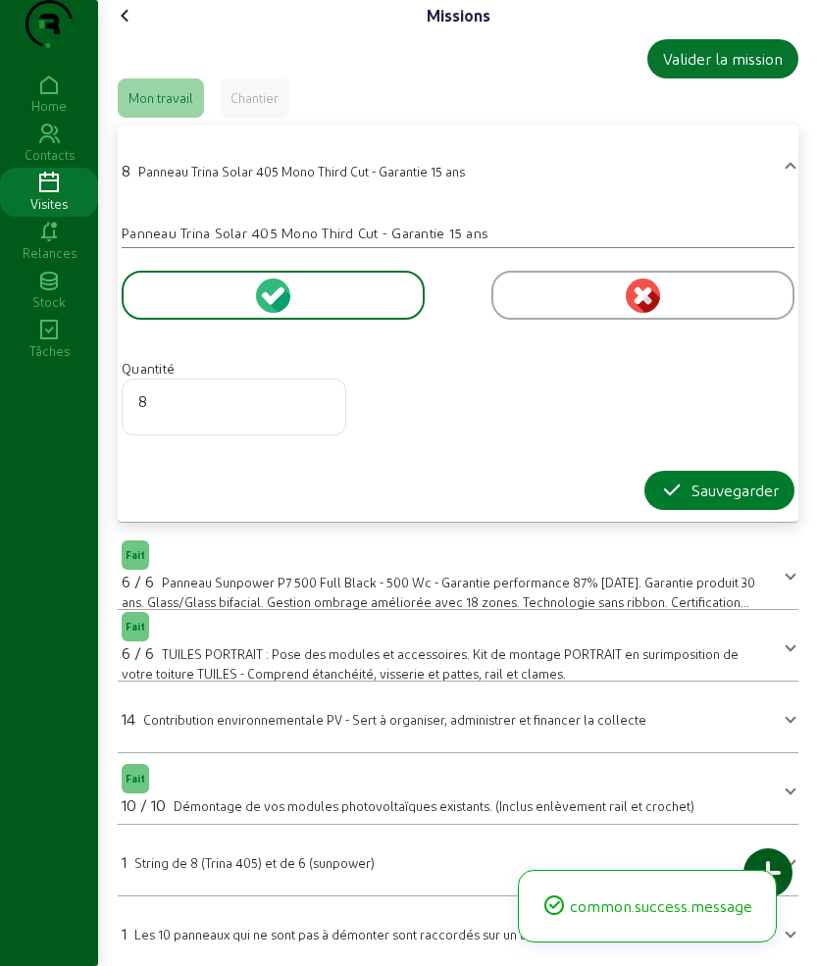
click at [660, 502] on icon "button" at bounding box center [672, 490] width 24 height 24
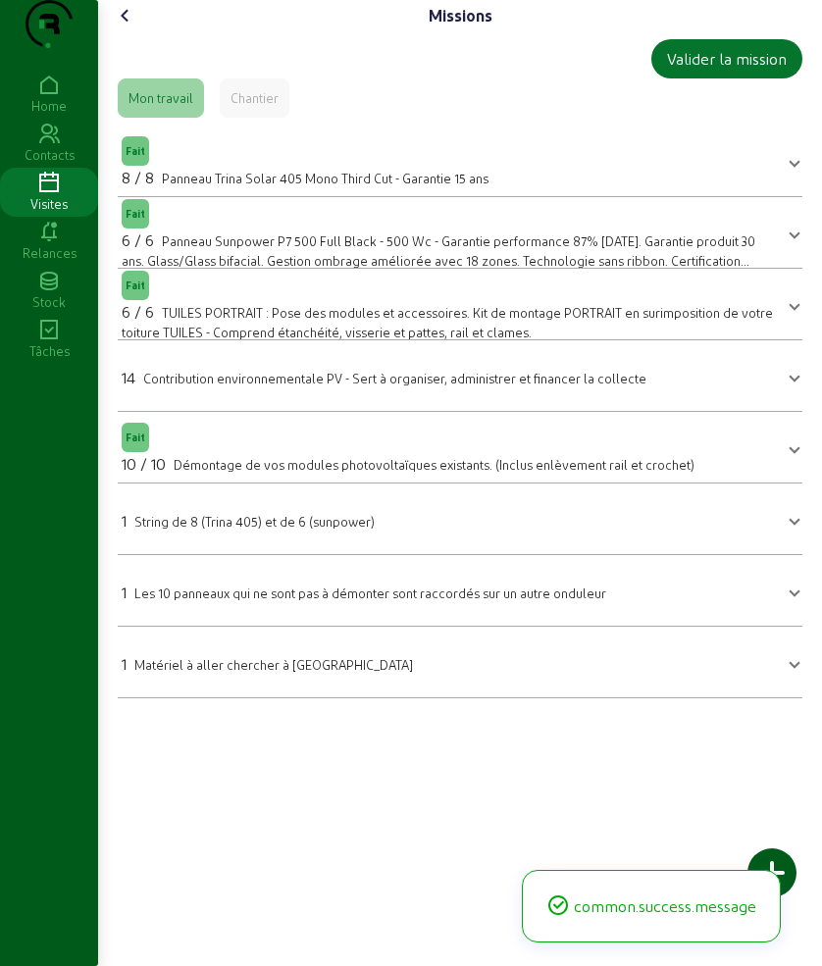
click at [187, 385] on span "Contribution environnementale PV - Sert à organiser, administrer et financer la…" at bounding box center [394, 378] width 503 height 15
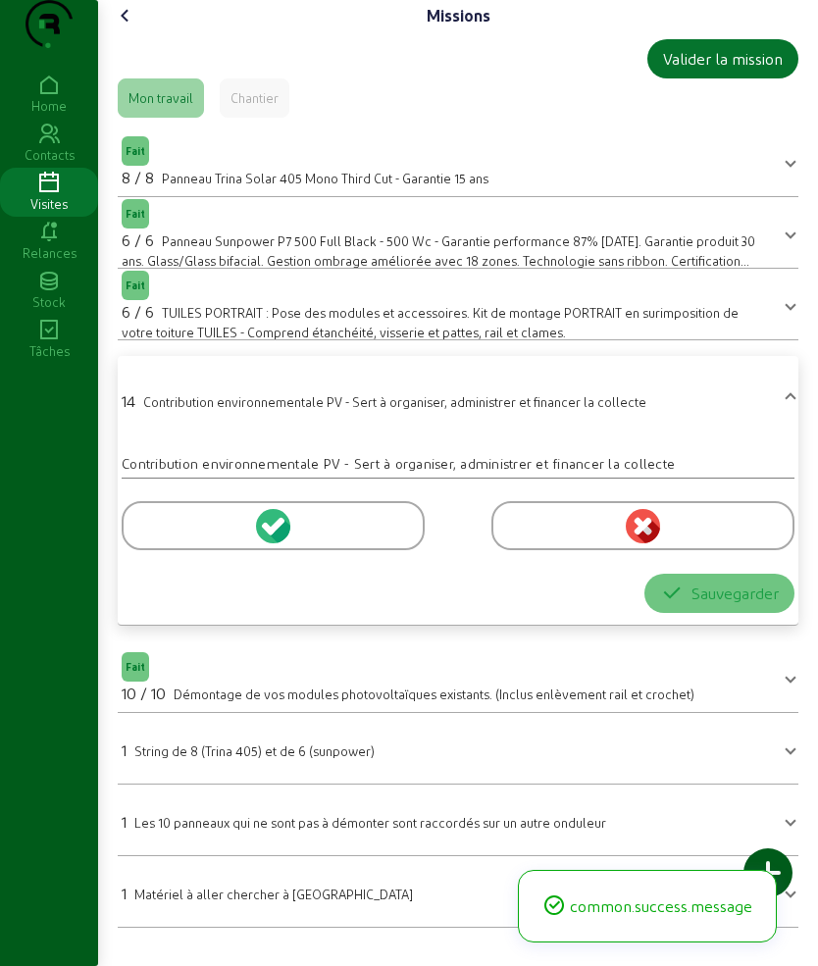
click at [375, 550] on div at bounding box center [273, 525] width 303 height 49
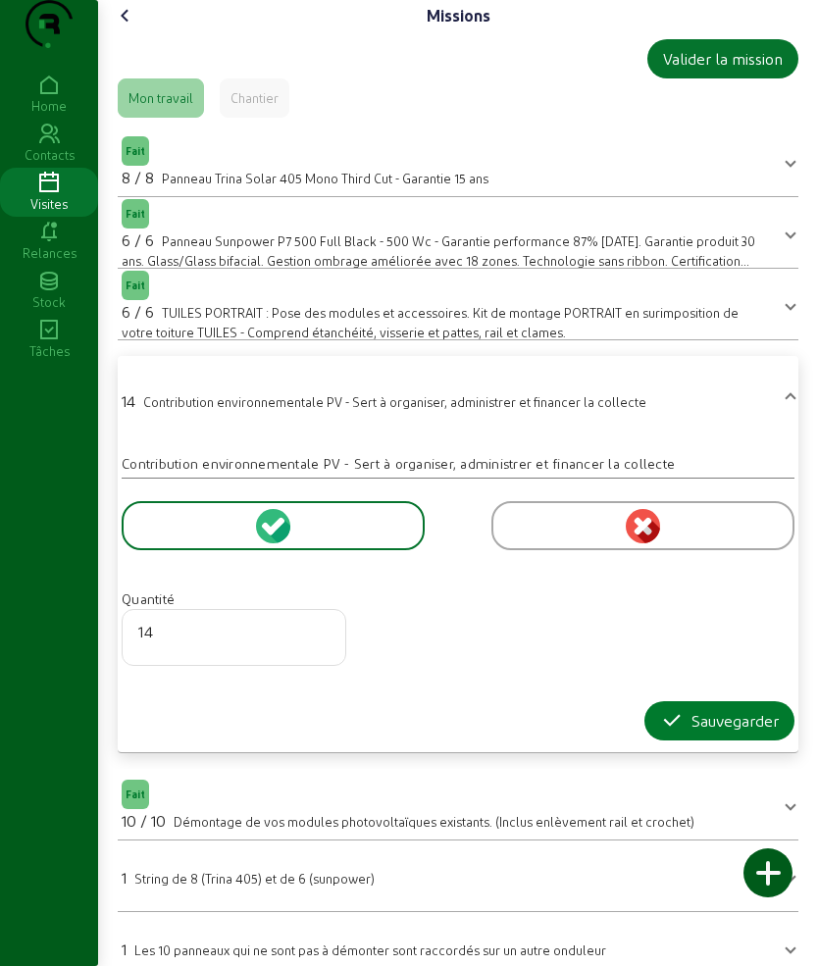
click at [660, 732] on icon "button" at bounding box center [672, 721] width 24 height 24
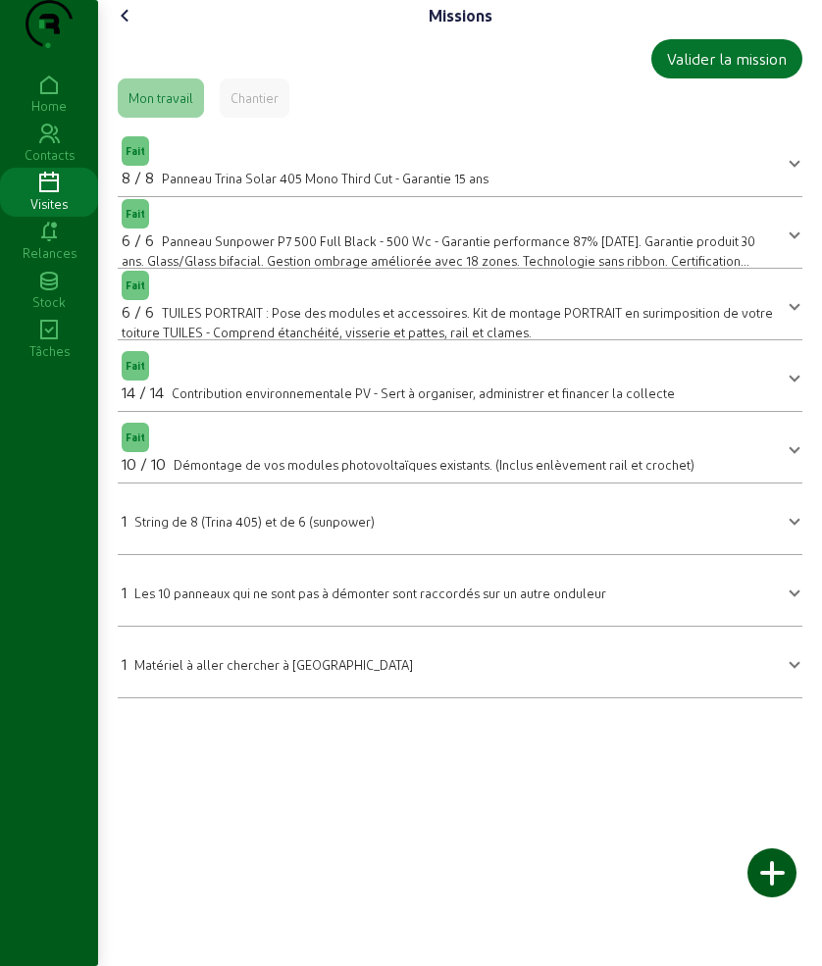
click at [334, 528] on span "String de 8 (Trina 405) et de 6 (sunpower)" at bounding box center [254, 521] width 240 height 15
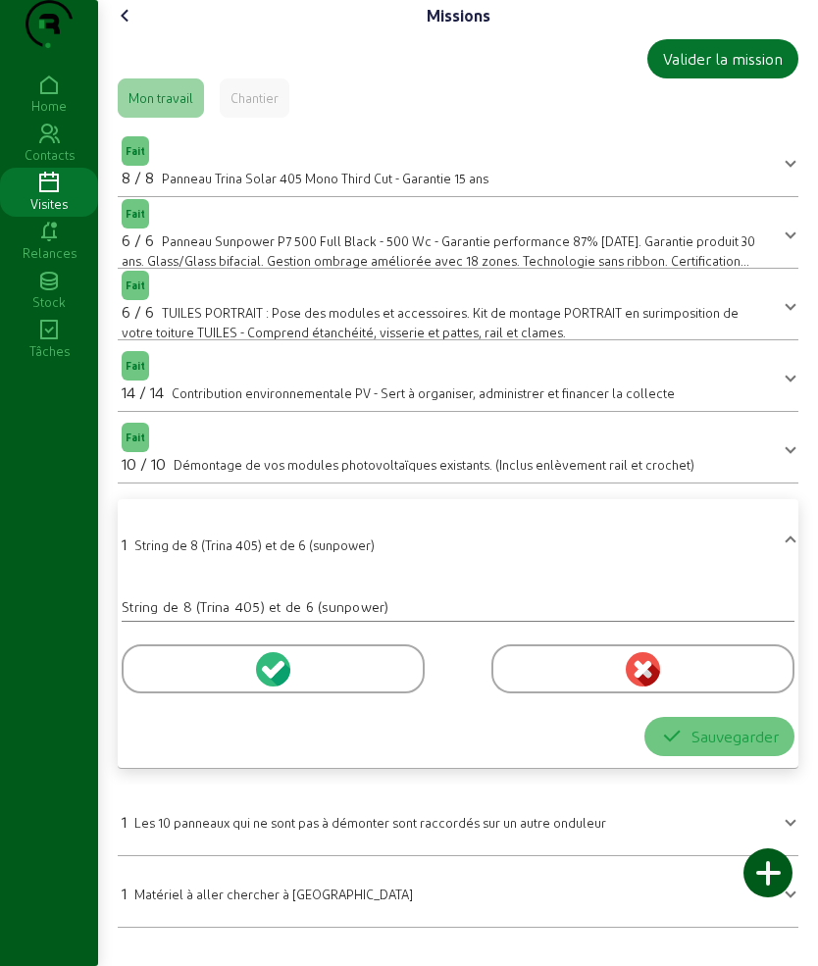
click at [151, 693] on div at bounding box center [273, 668] width 303 height 49
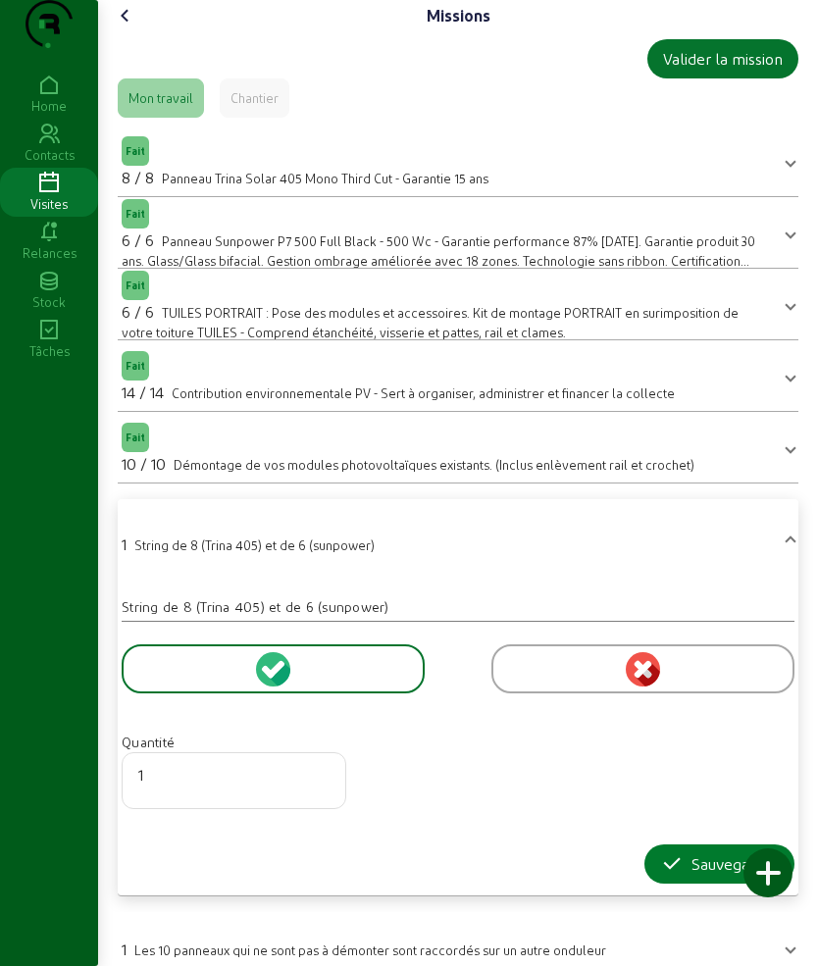
click at [668, 875] on icon "button" at bounding box center [672, 864] width 24 height 24
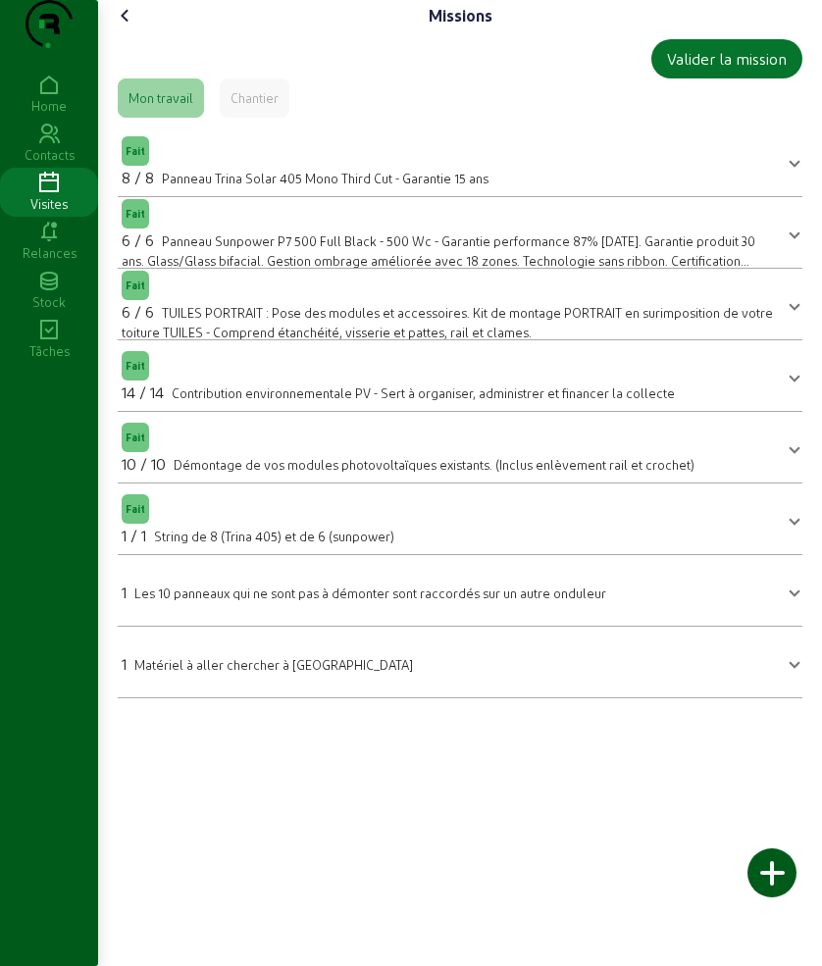
click at [131, 27] on icon at bounding box center [126, 16] width 24 height 24
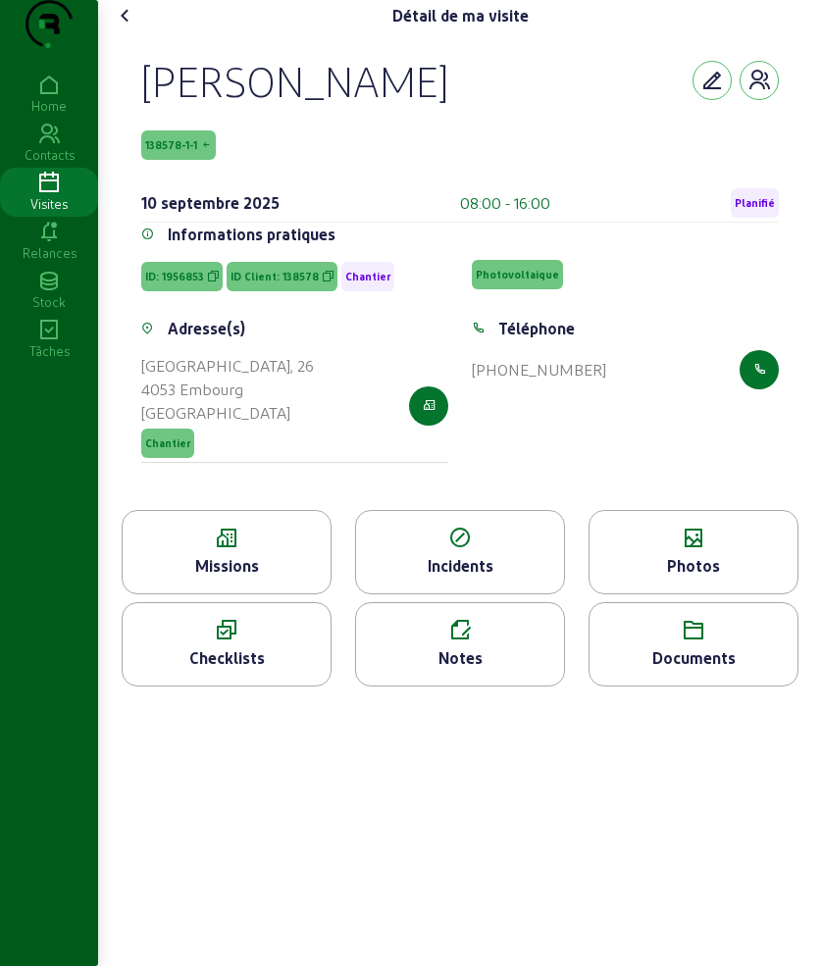
click at [659, 577] on div "Photos" at bounding box center [693, 566] width 208 height 24
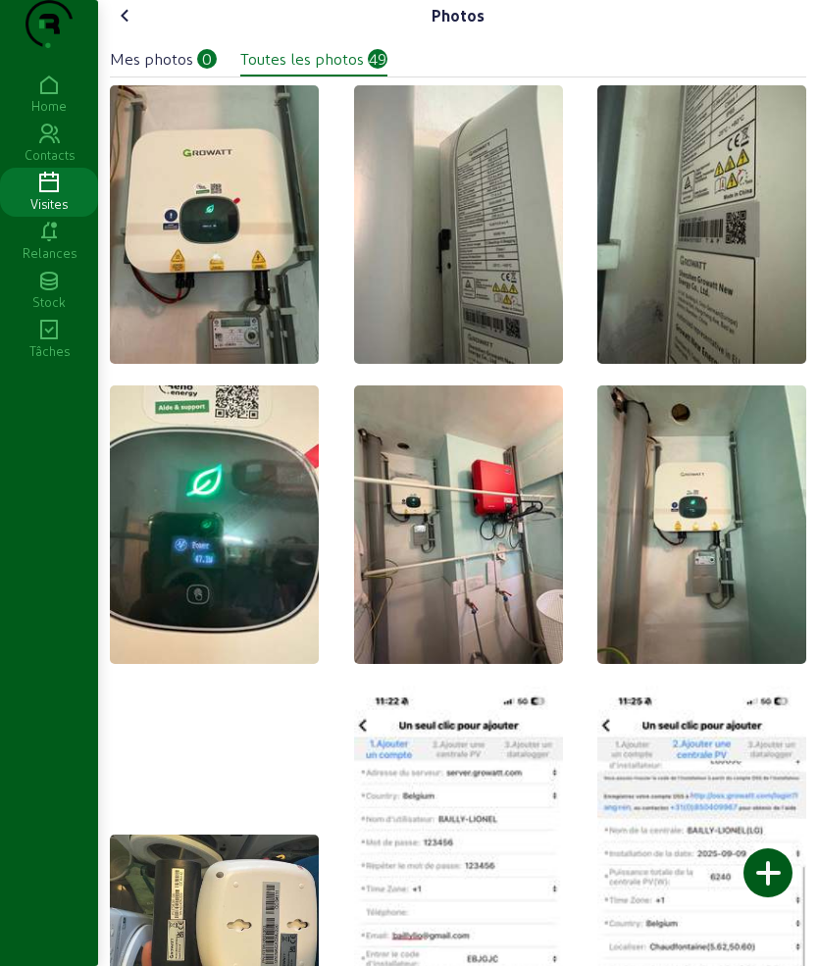
click at [771, 863] on div at bounding box center [767, 872] width 49 height 49
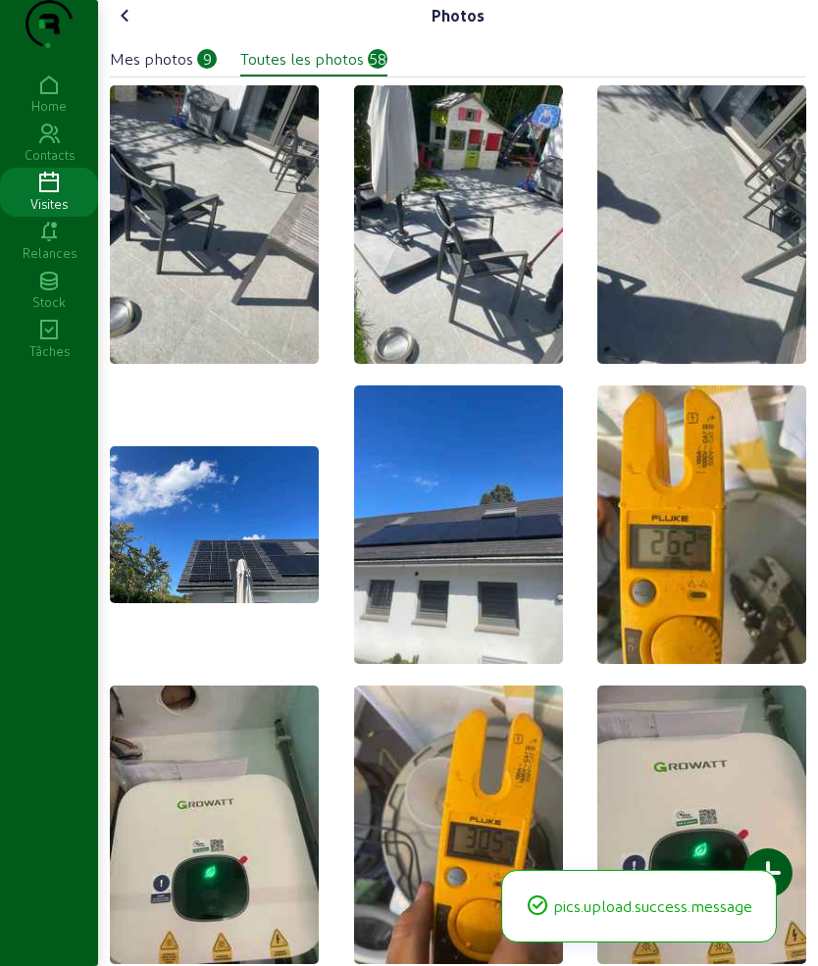
click at [131, 27] on icon at bounding box center [126, 16] width 24 height 24
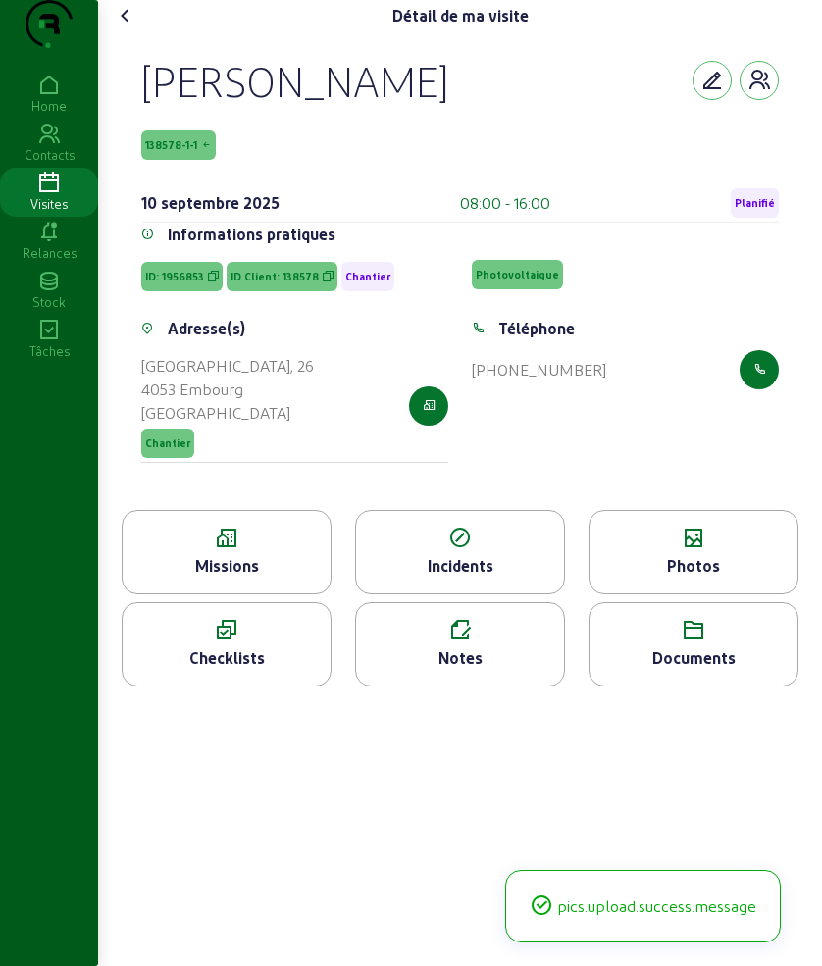
click at [131, 27] on icon at bounding box center [126, 16] width 24 height 24
